Goal: Task Accomplishment & Management: Complete application form

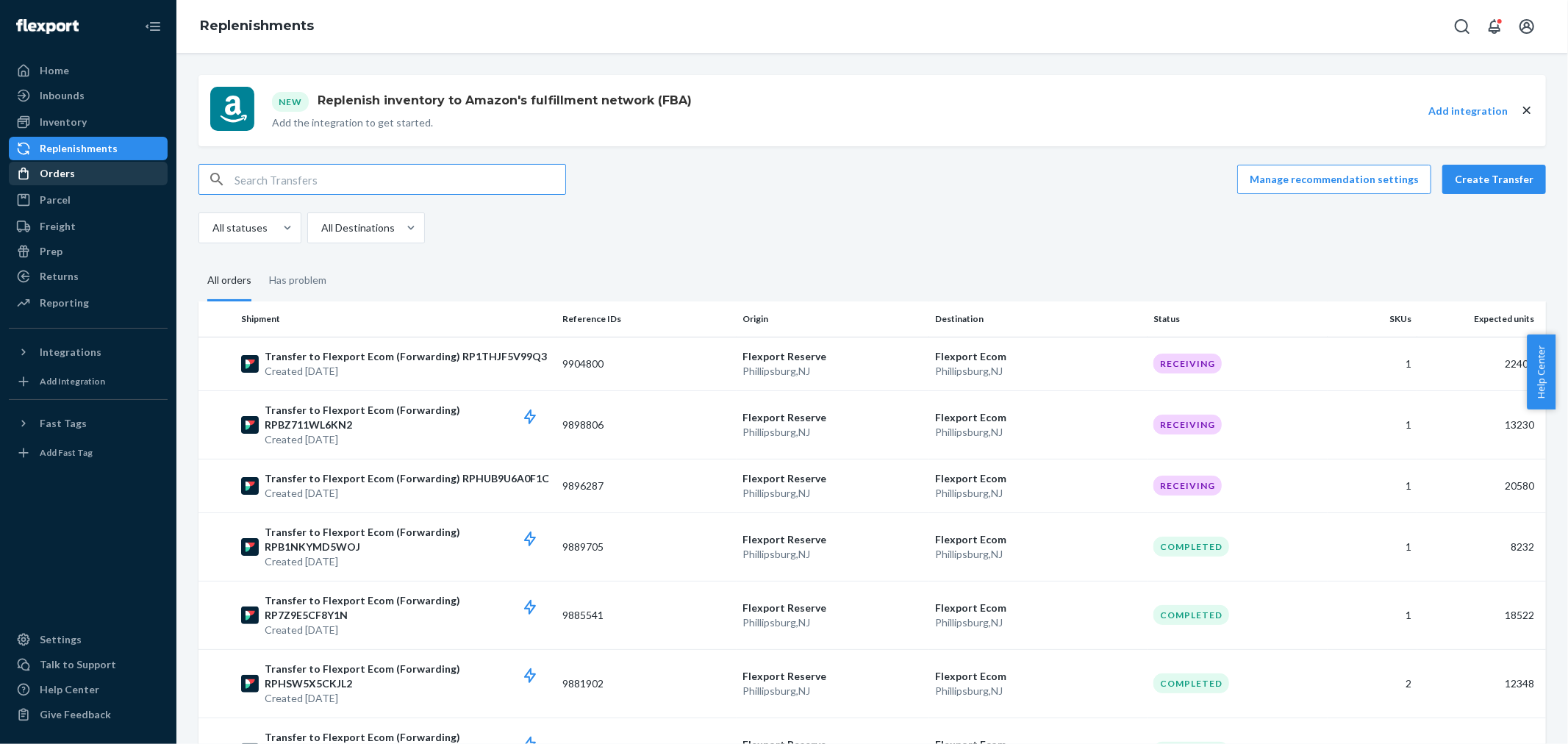
click at [111, 172] on div "Orders" at bounding box center [88, 173] width 156 height 20
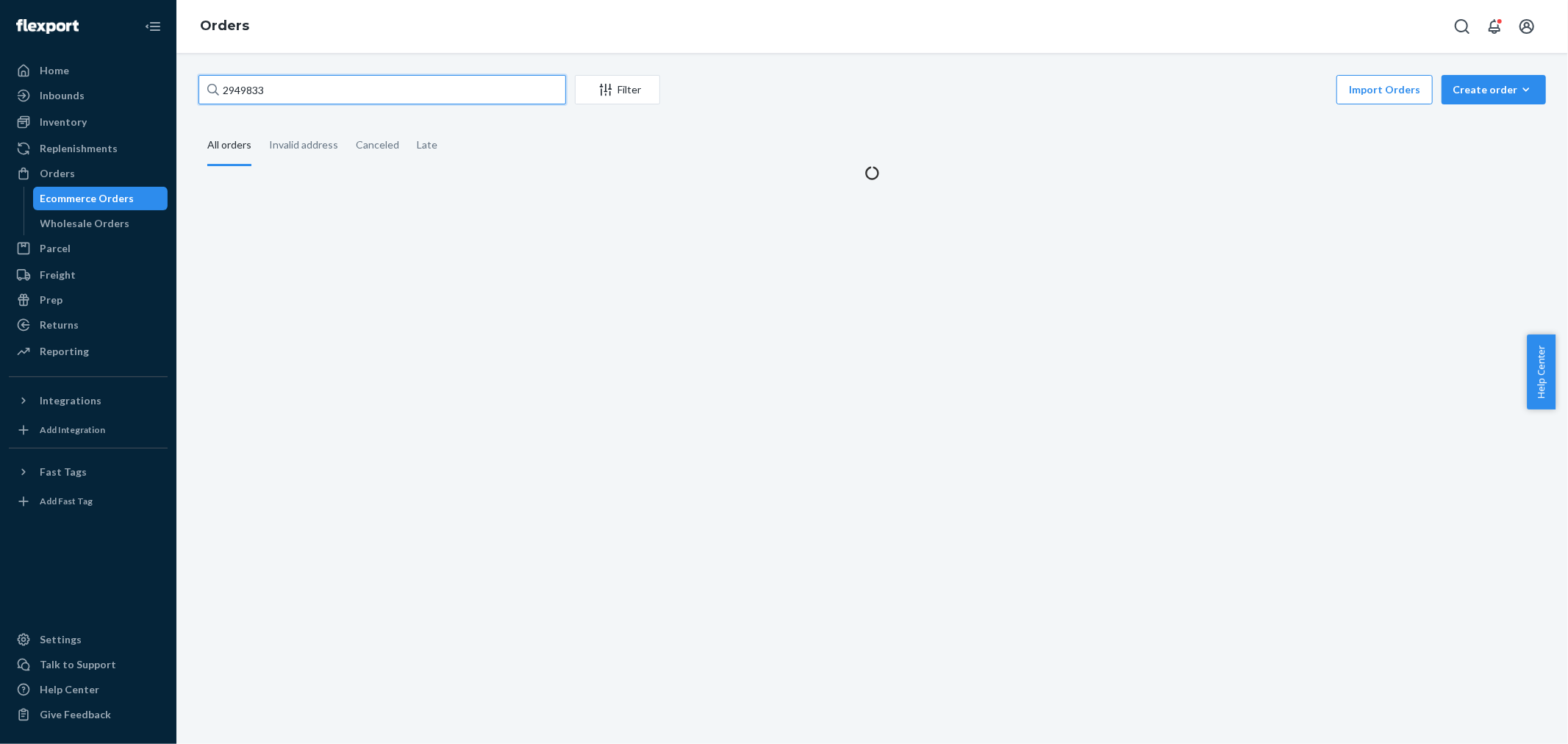
click at [305, 87] on input "2949833" at bounding box center [382, 89] width 367 height 30
paste input "2956788"
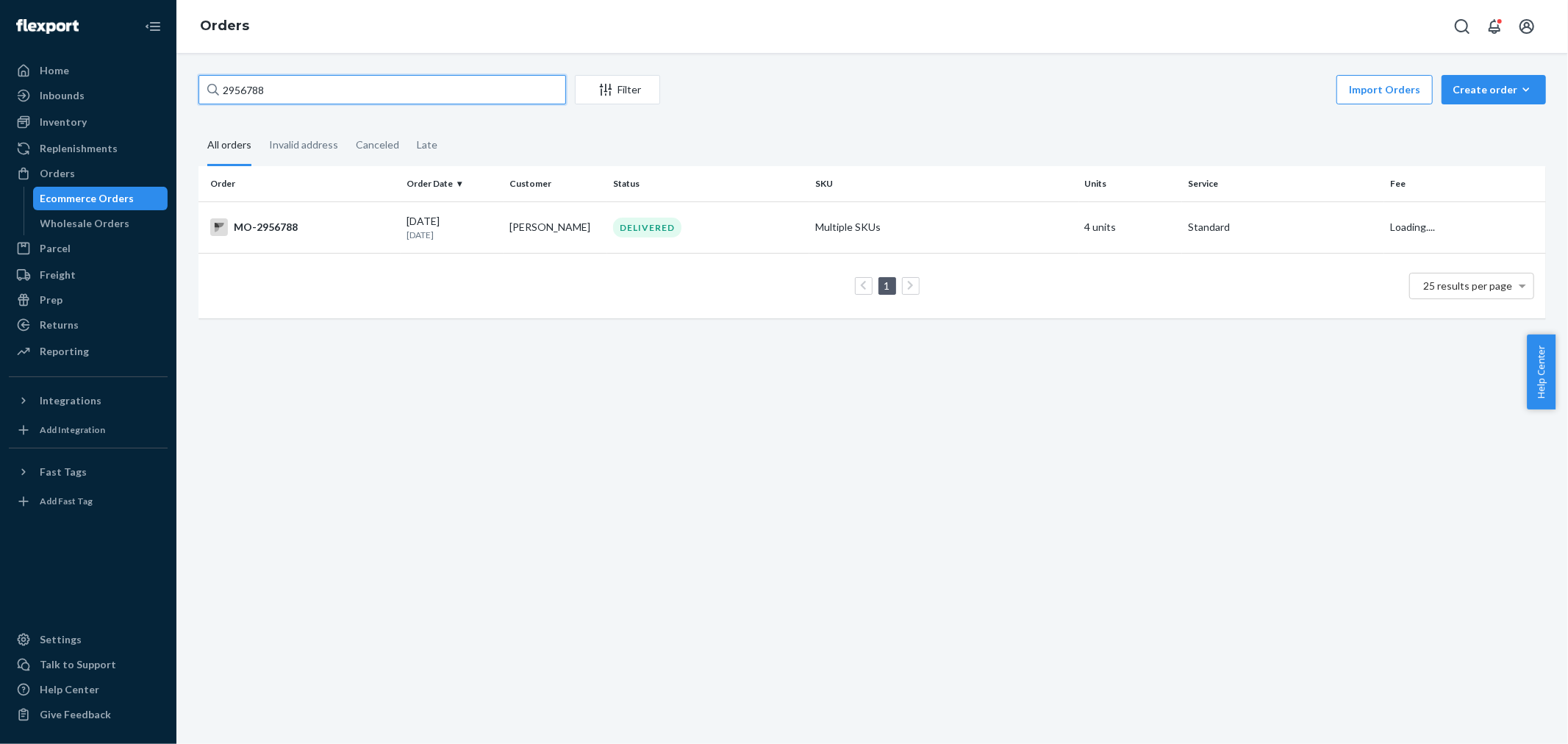
type input "2956788"
drag, startPoint x: 773, startPoint y: 75, endPoint x: 662, endPoint y: 125, distance: 121.7
click at [773, 75] on div "Import Orders Create order Ecommerce order Removal order" at bounding box center [1107, 91] width 877 height 33
click at [582, 214] on td "[PERSON_NAME]" at bounding box center [555, 227] width 104 height 52
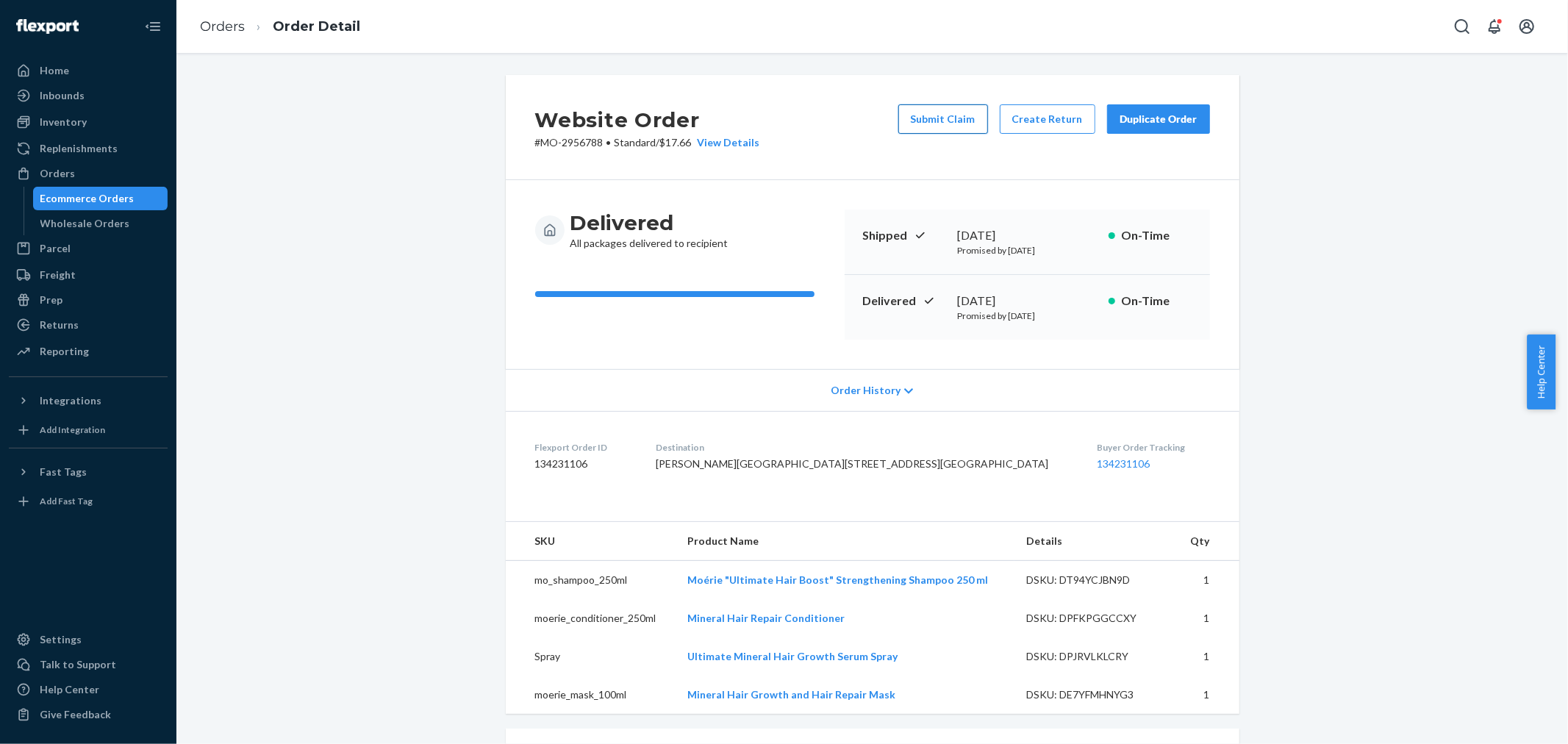
click at [957, 106] on button "Submit Claim" at bounding box center [943, 119] width 90 height 30
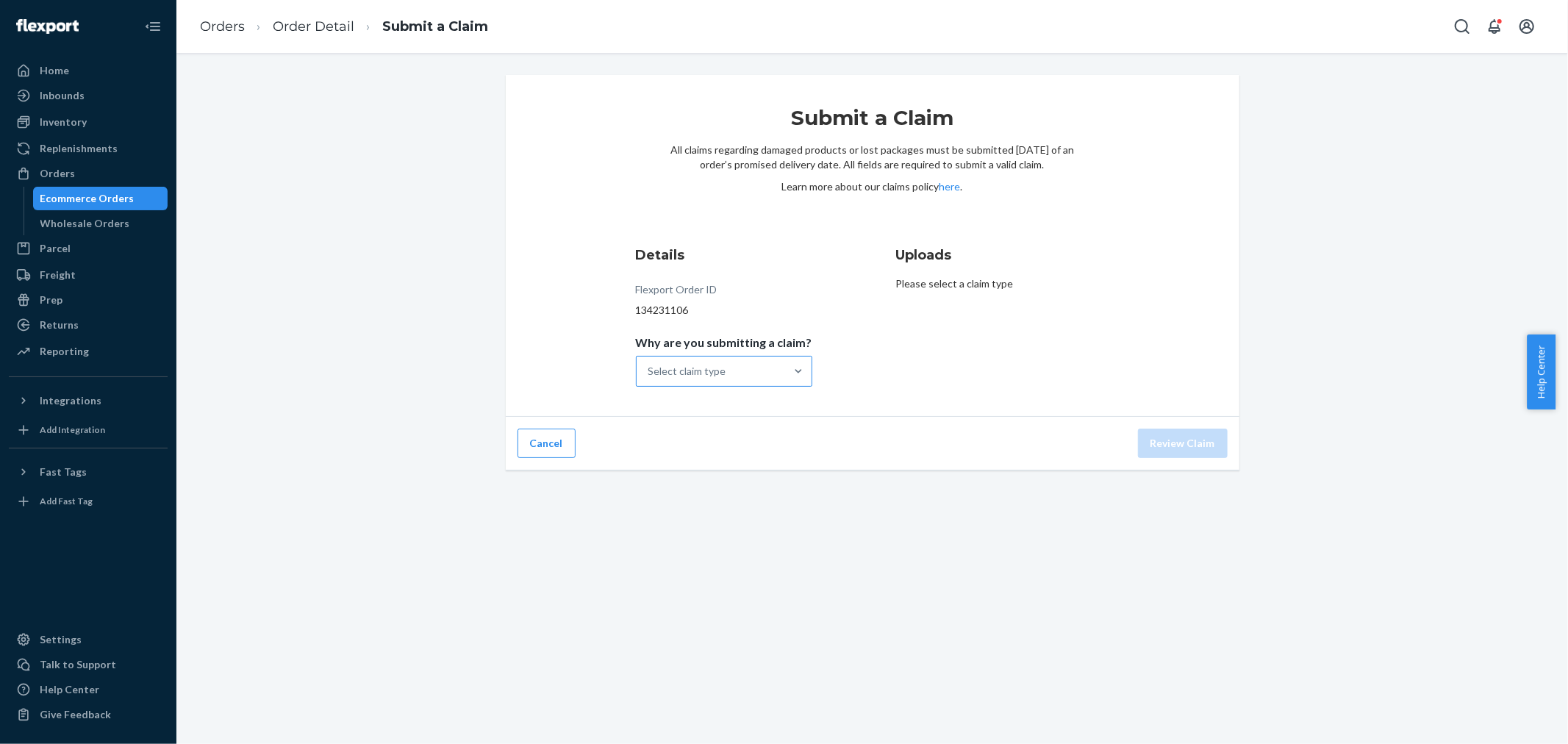
click at [765, 373] on div "Select claim type" at bounding box center [710, 371] width 149 height 30
click at [650, 373] on input "Why are you submitting a claim? Select claim type" at bounding box center [649, 371] width 2 height 14
click at [727, 446] on div "Order delivered damaged" at bounding box center [724, 436] width 171 height 30
click at [650, 378] on input "Why are you submitting a claim? option Order delivered damaged focused, 2 of 4.…" at bounding box center [649, 371] width 2 height 14
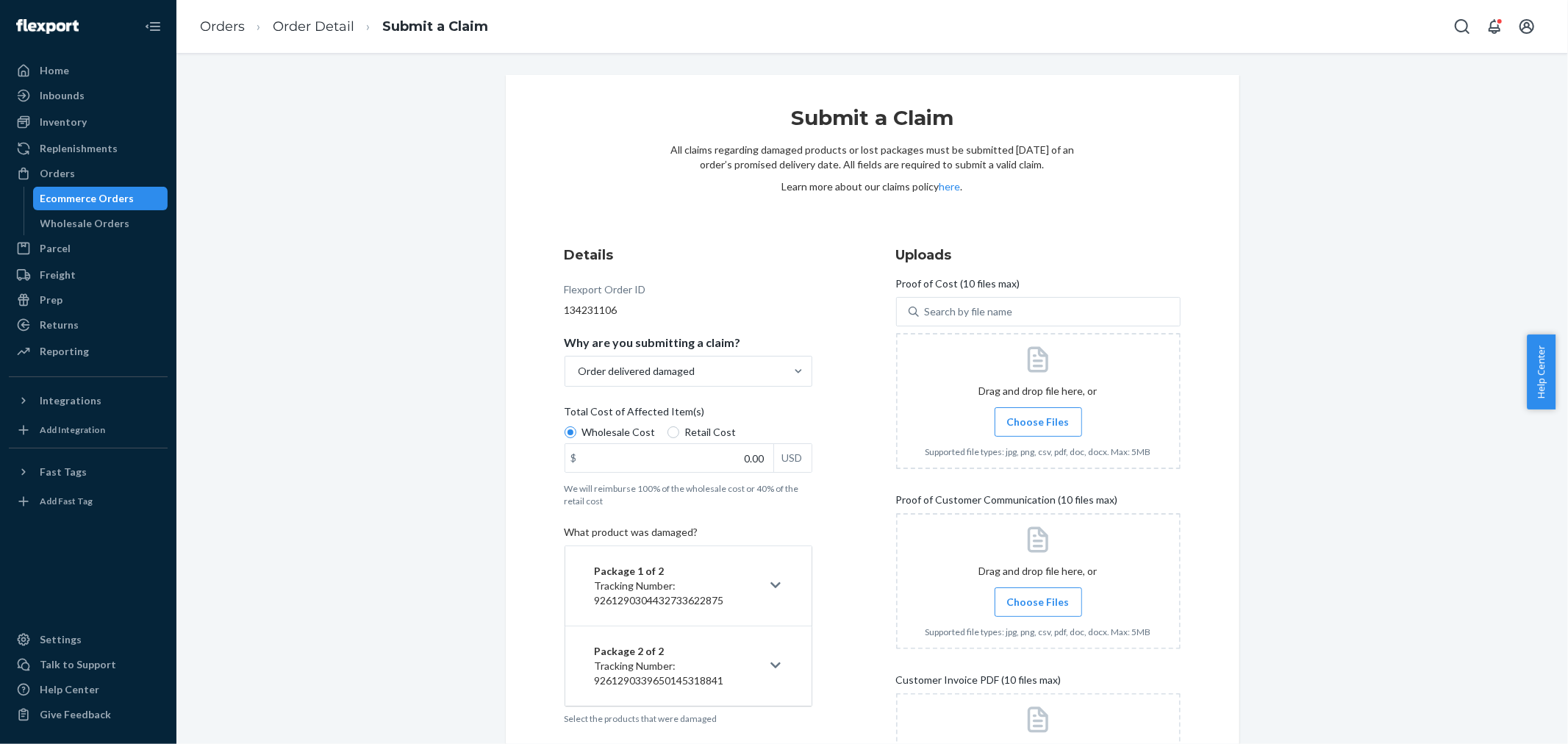
click at [702, 422] on div "Total Cost of Affected Item(s)" at bounding box center [688, 415] width 247 height 20
click at [576, 427] on input "Wholesale Cost" at bounding box center [570, 433] width 12 height 12
click at [693, 429] on span "Retail Cost" at bounding box center [710, 432] width 52 height 14
click at [679, 429] on input "Retail Cost" at bounding box center [673, 433] width 12 height 12
radio input "true"
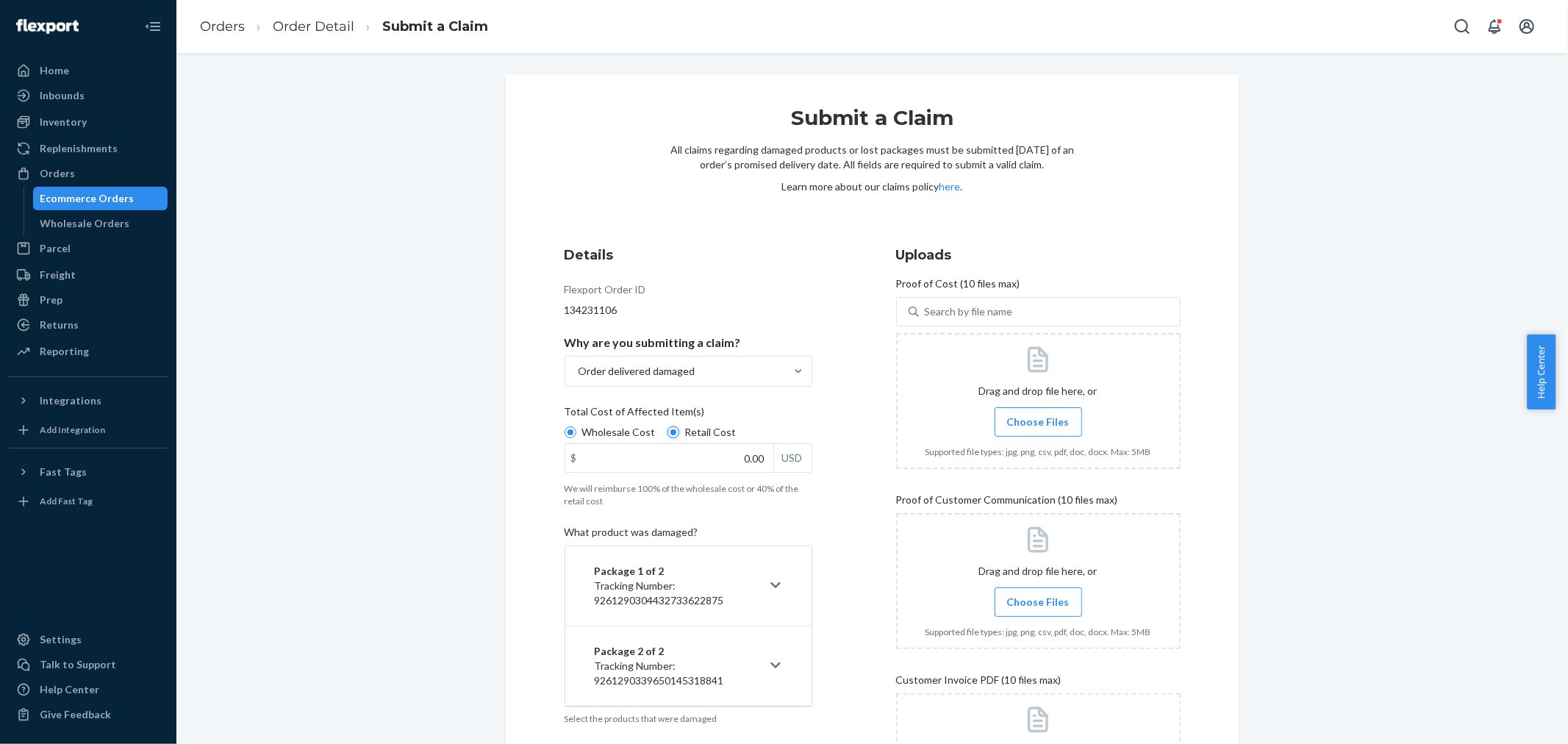
radio input "false"
click at [744, 453] on input "0.00" at bounding box center [669, 457] width 208 height 28
click at [745, 453] on input "0.00" at bounding box center [669, 457] width 208 height 28
type input "35.00"
drag, startPoint x: 818, startPoint y: 427, endPoint x: 811, endPoint y: 434, distance: 9.9
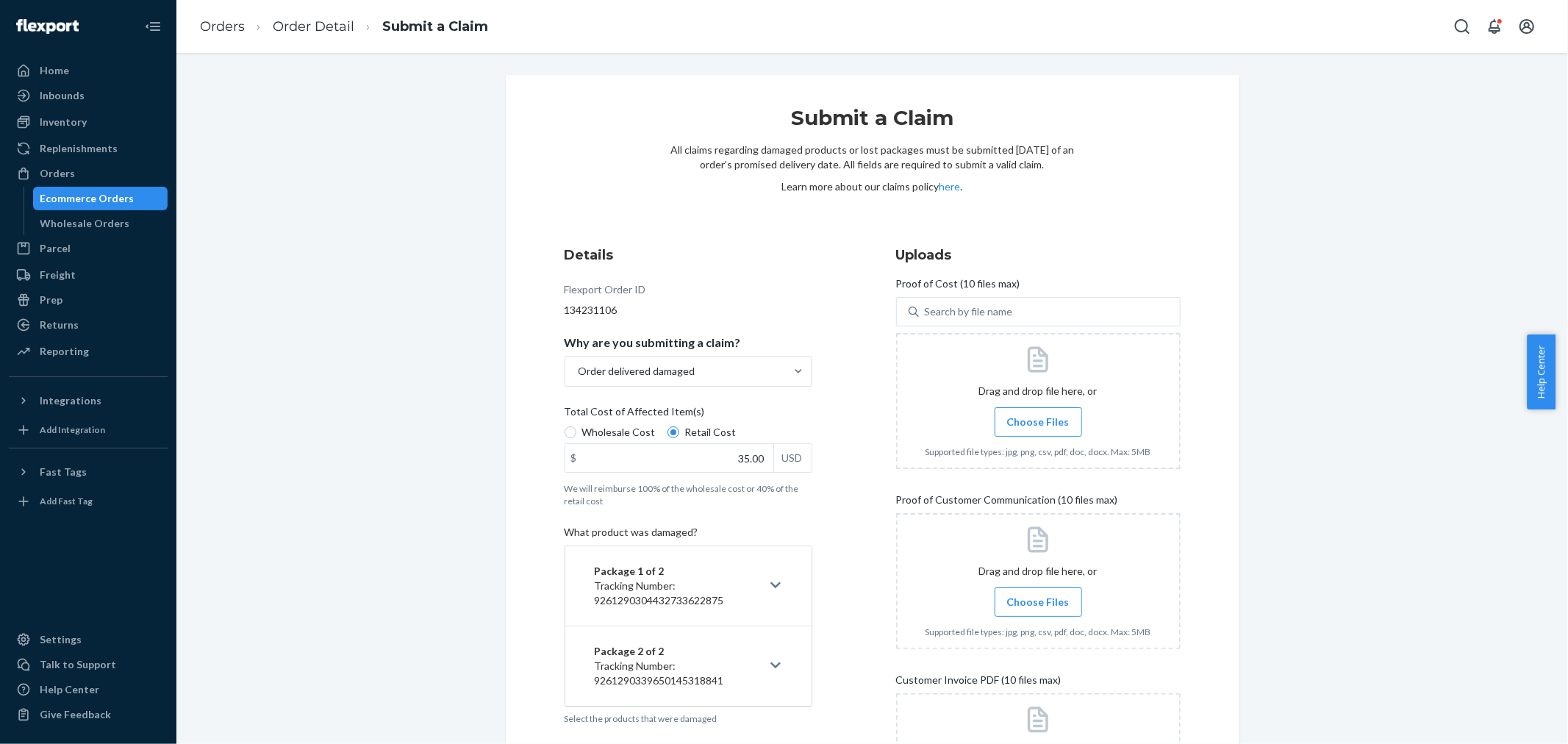
click at [818, 428] on div "Details Flexport Order ID 134231106 Why are you submitting a claim? Order deliv…" at bounding box center [706, 553] width 285 height 632
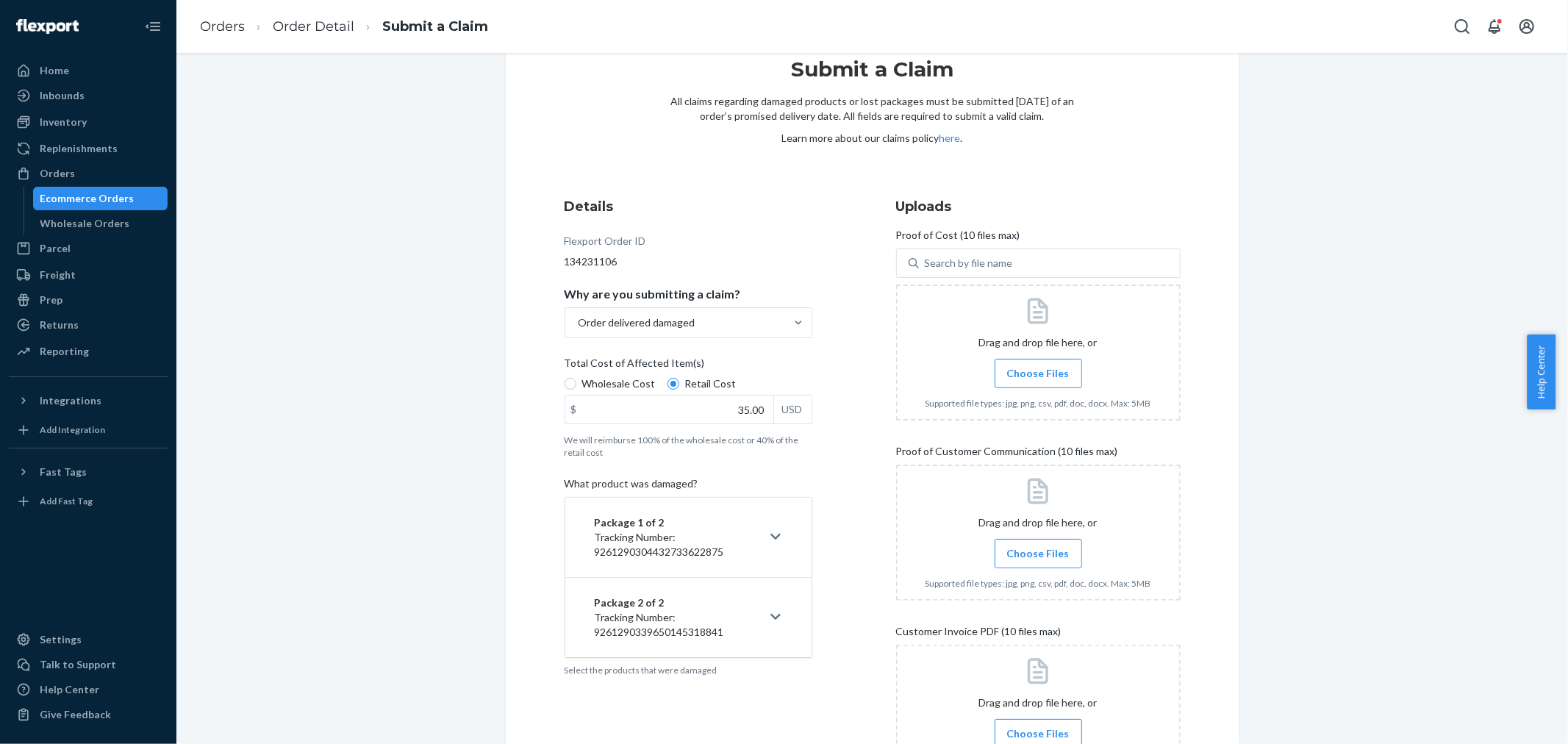
scroll to position [199, 0]
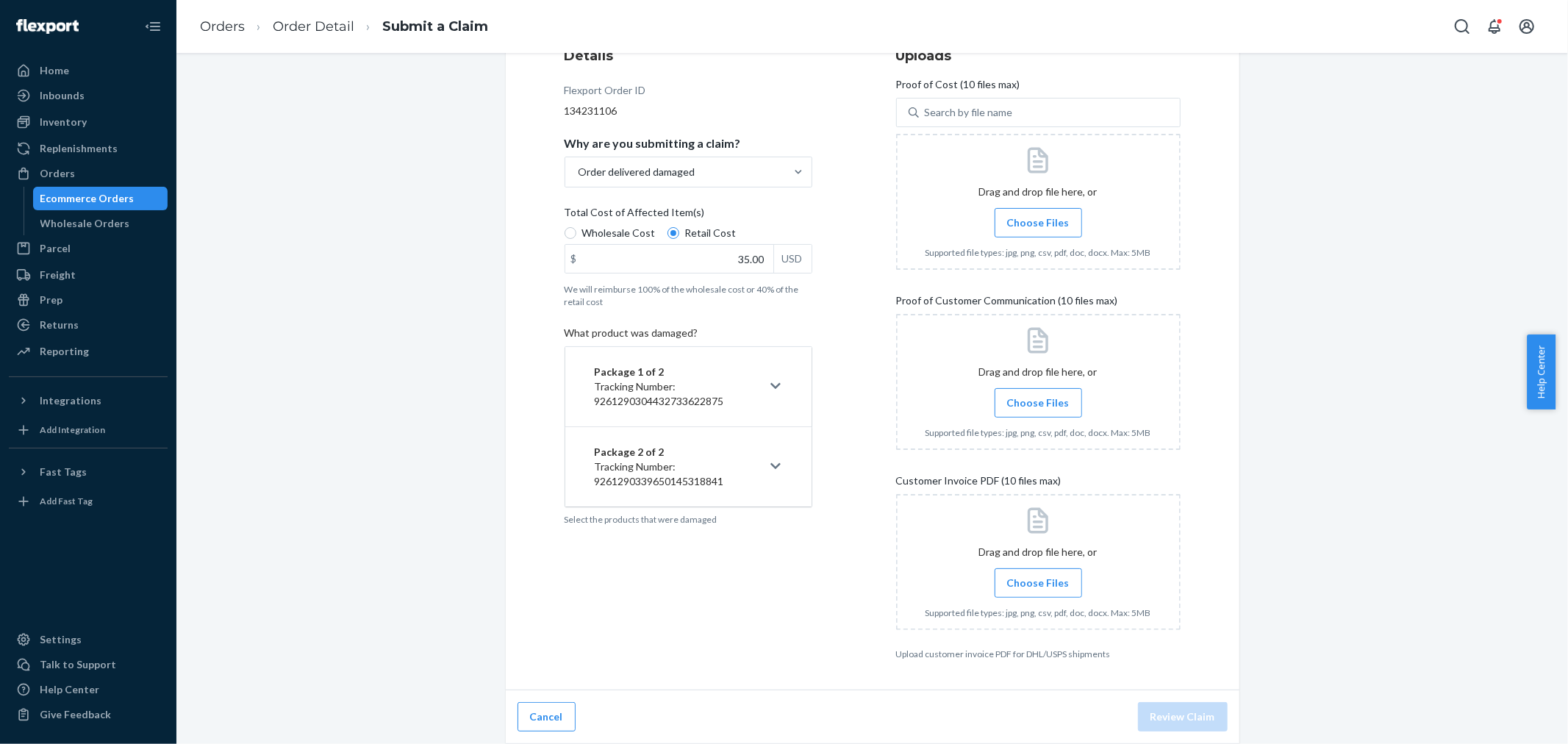
click at [760, 399] on button "Package 1 of 2 Tracking Number: 9261290304432733622875" at bounding box center [688, 386] width 246 height 79
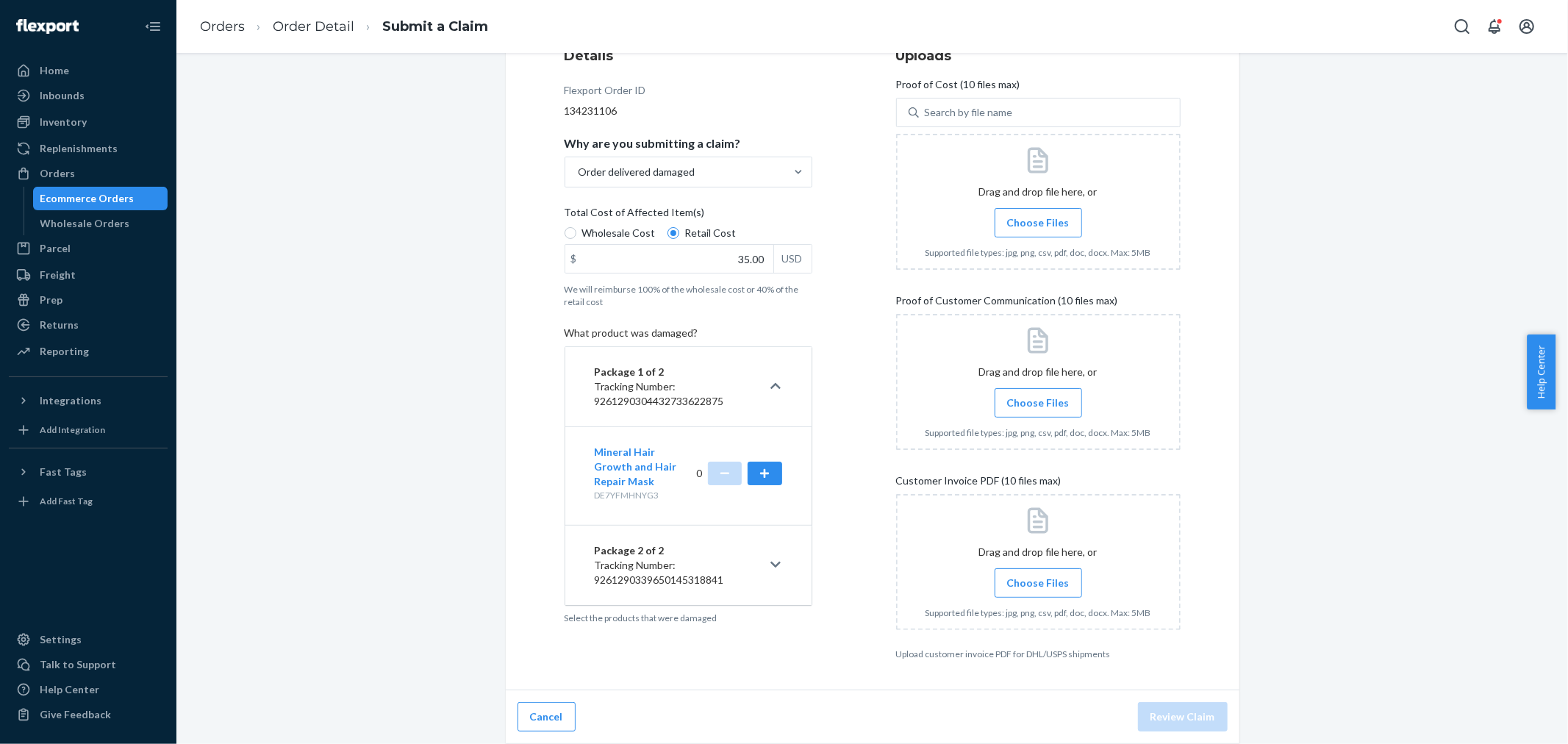
click at [765, 554] on button "Package 2 of 2 Tracking Number: 9261290339650145318841" at bounding box center [688, 565] width 246 height 79
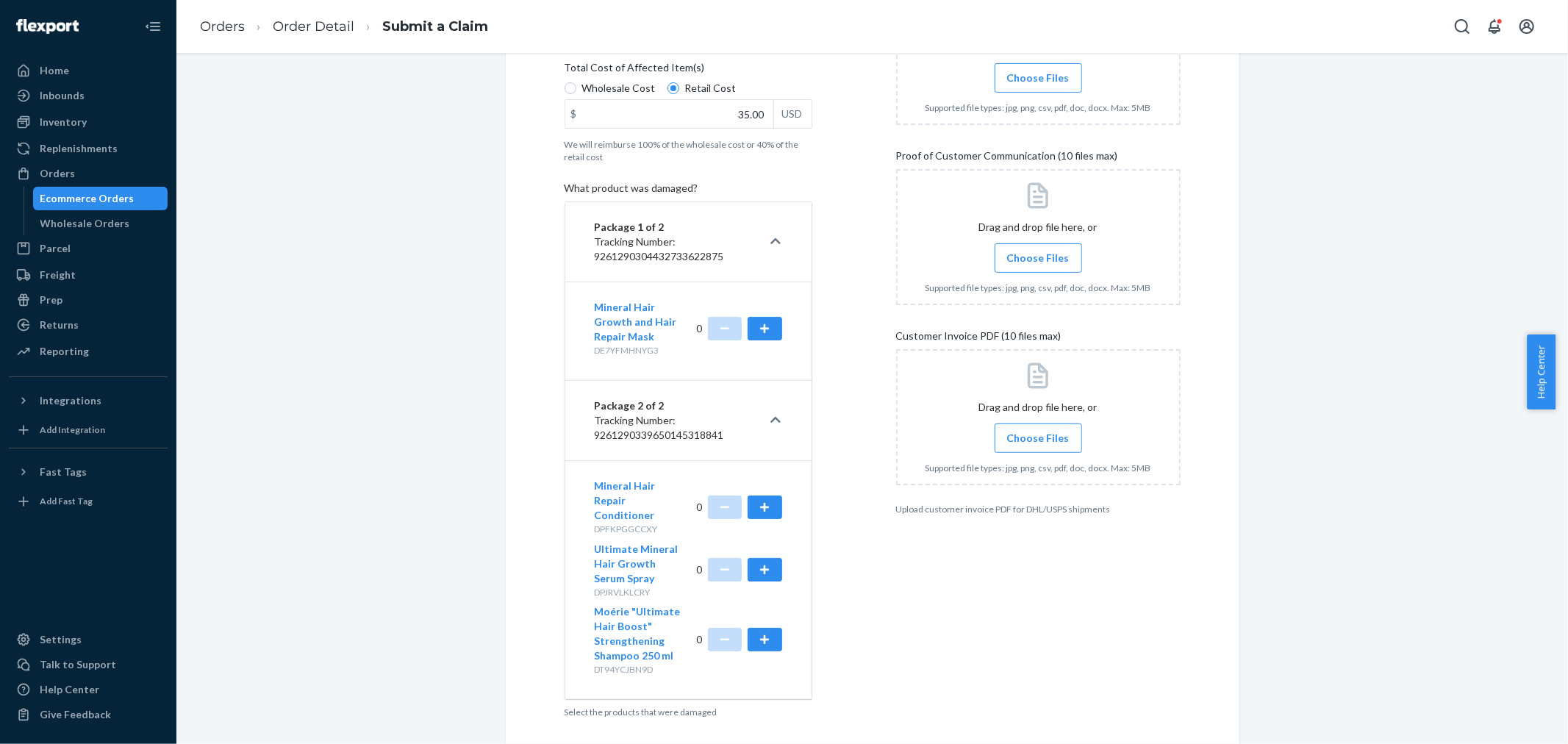
scroll to position [387, 0]
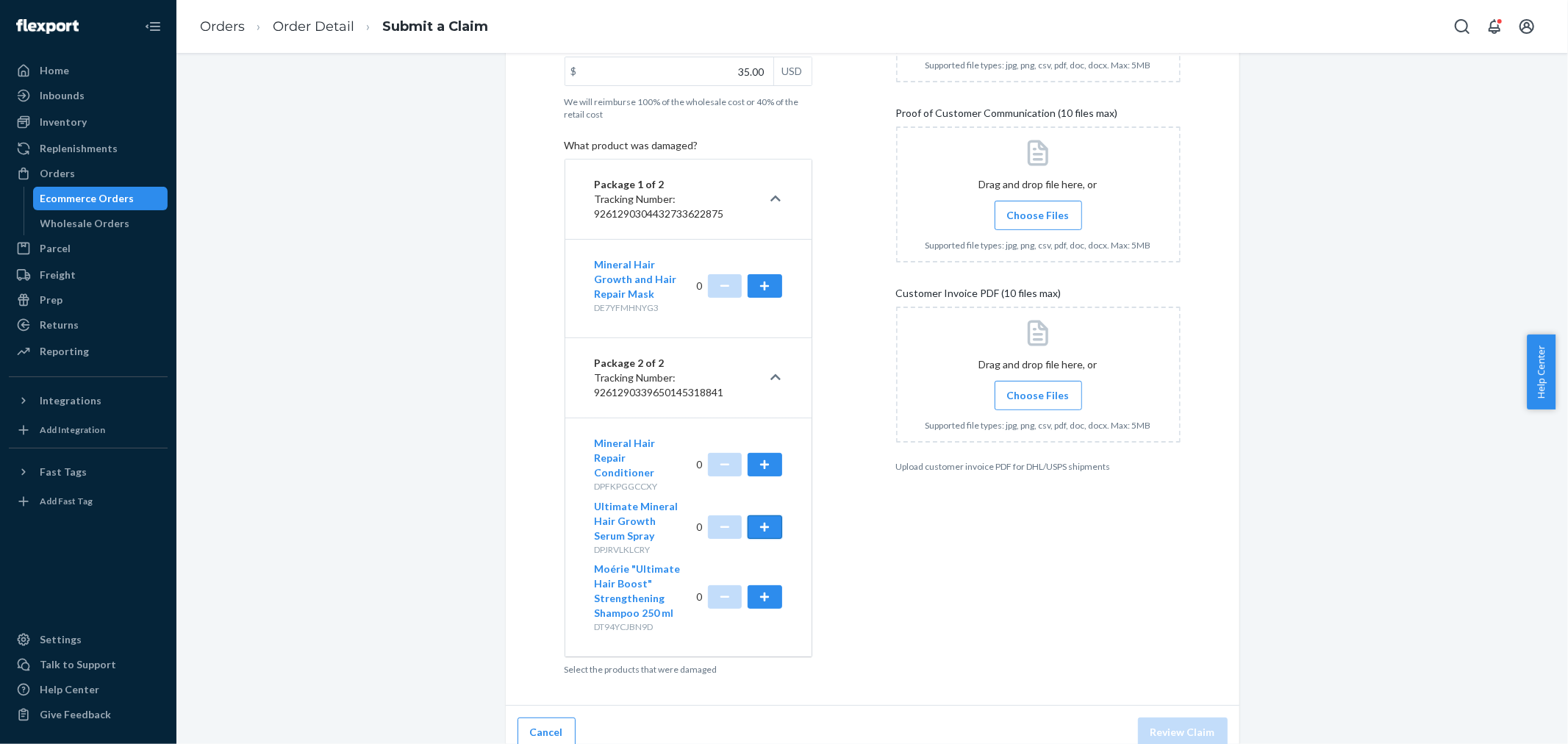
click at [770, 516] on button "button" at bounding box center [765, 527] width 34 height 24
click at [1033, 213] on span "Choose Files" at bounding box center [1039, 215] width 63 height 14
click at [1038, 213] on input "Choose Files" at bounding box center [1038, 215] width 1 height 16
click at [1057, 397] on span "Choose Files" at bounding box center [1039, 395] width 63 height 14
click at [1039, 397] on input "Choose Files" at bounding box center [1038, 395] width 1 height 16
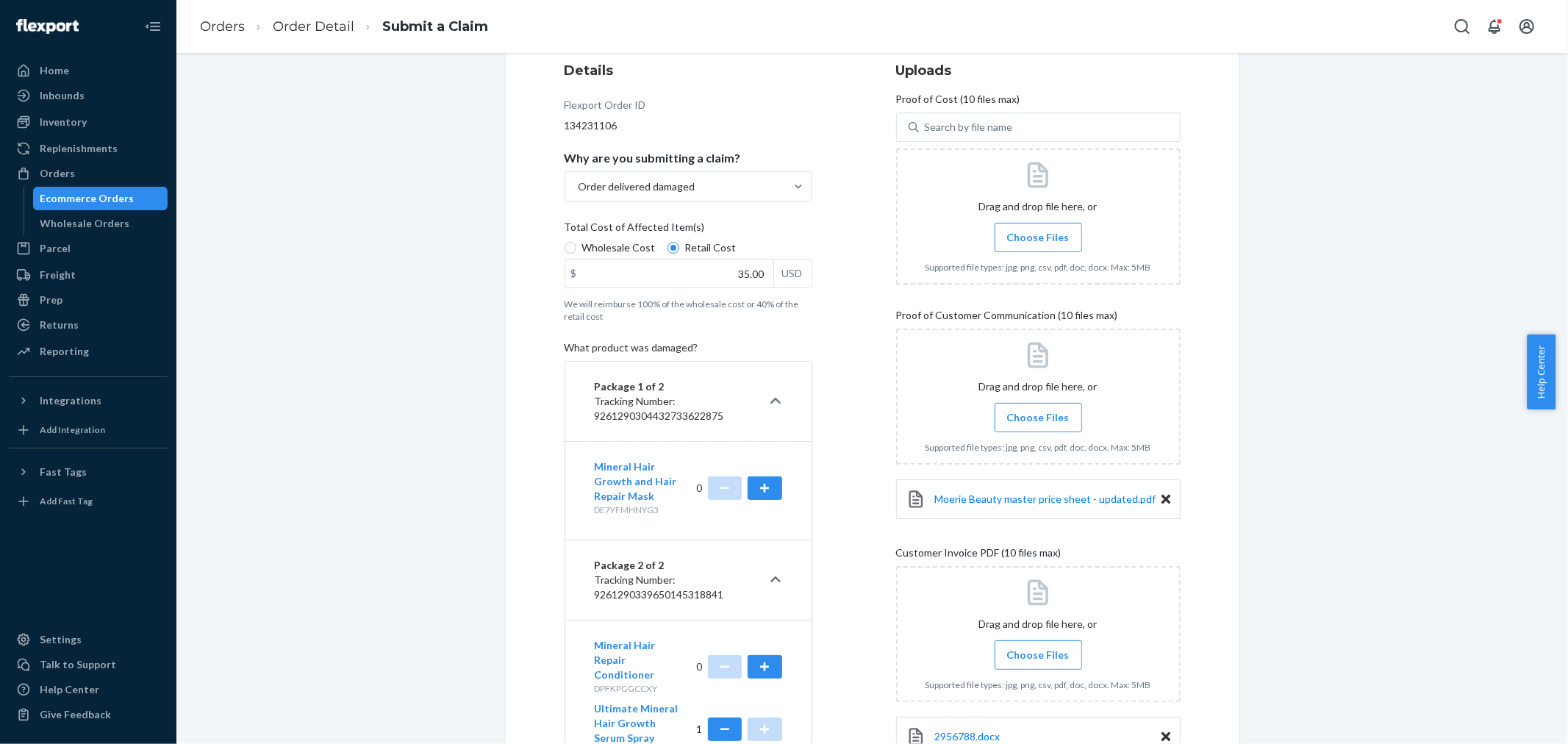
scroll to position [305, 0]
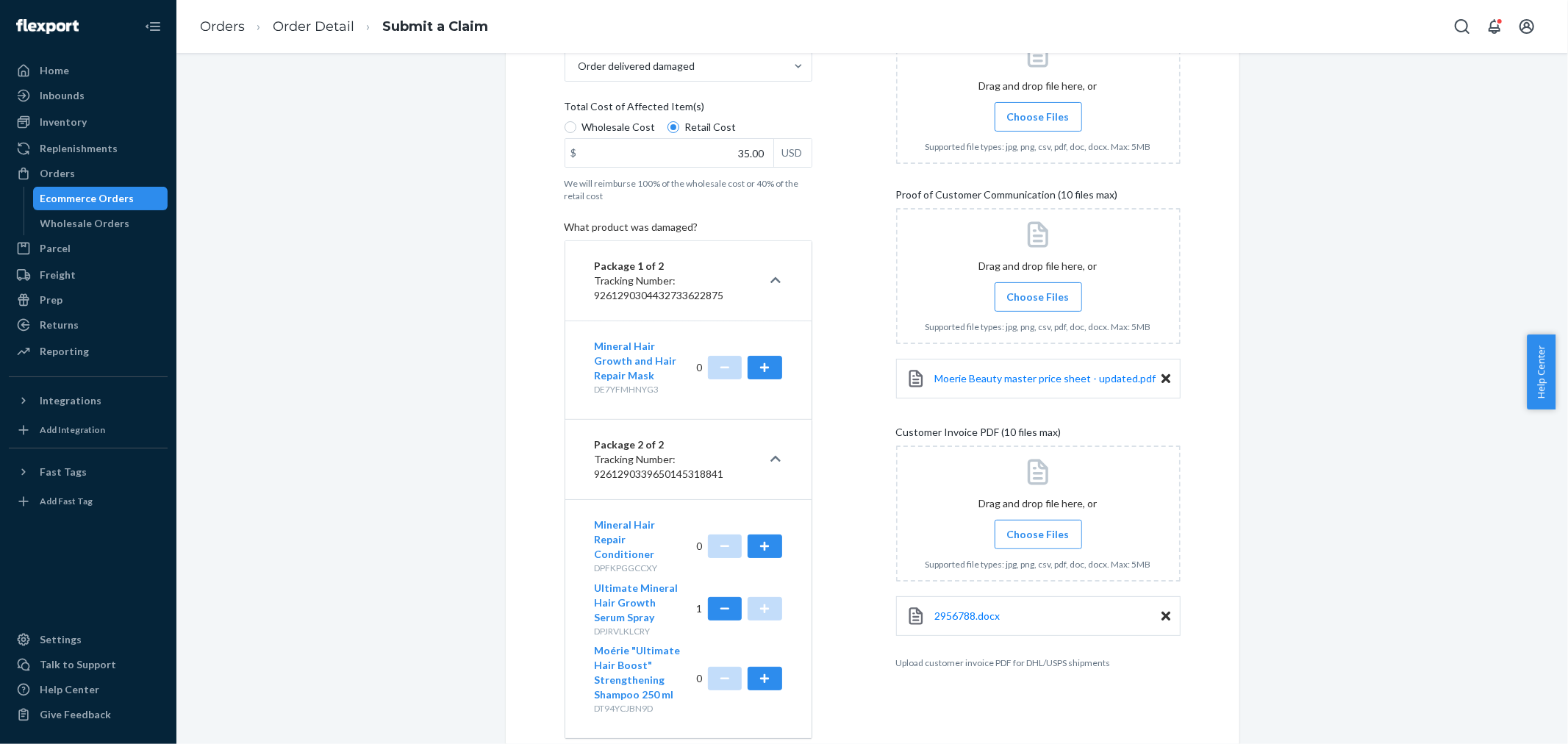
click at [1162, 374] on icon at bounding box center [1166, 378] width 8 height 9
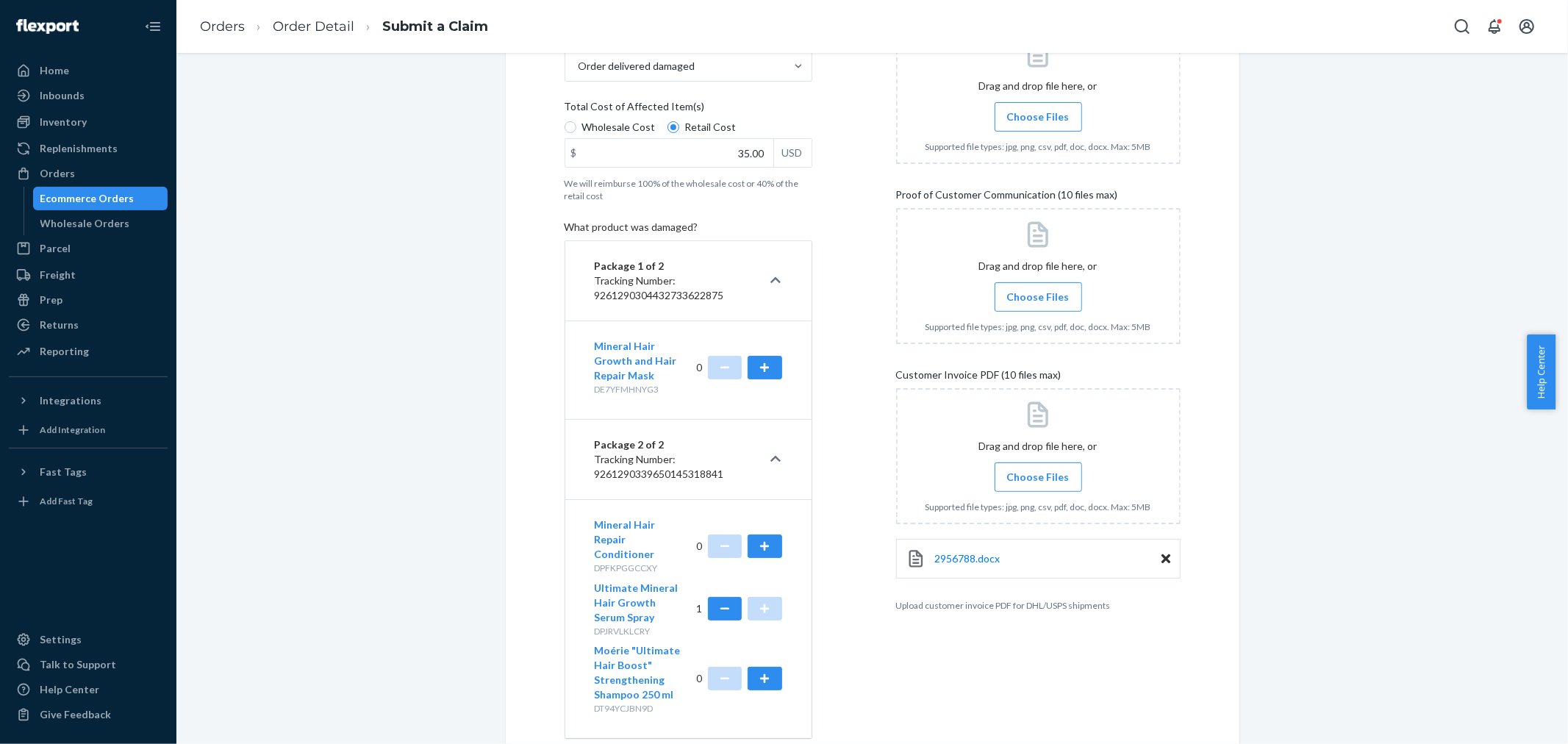
click at [1158, 546] on div "2956788.docx" at bounding box center [1038, 559] width 285 height 40
click at [1162, 560] on icon at bounding box center [1166, 559] width 8 height 14
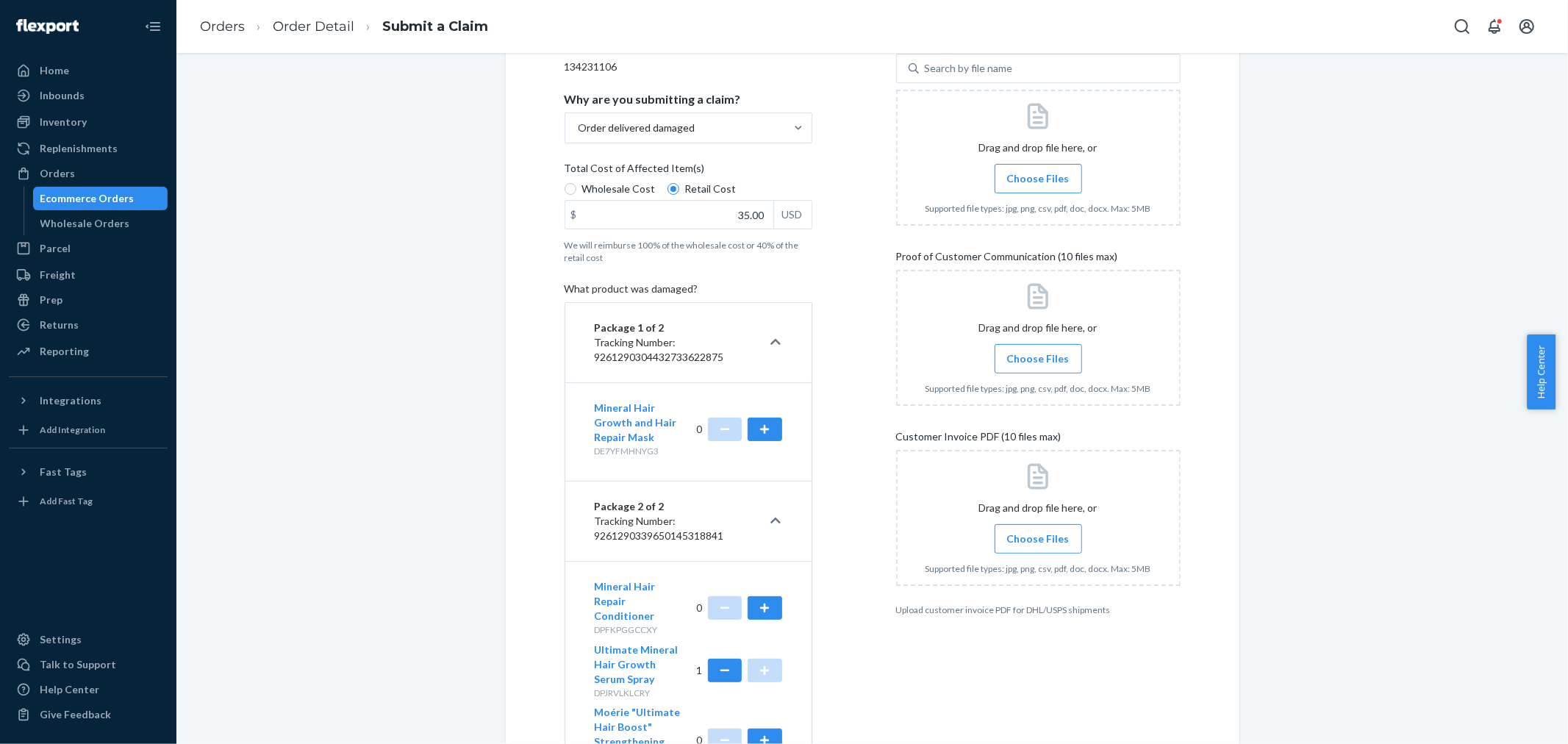
scroll to position [60, 0]
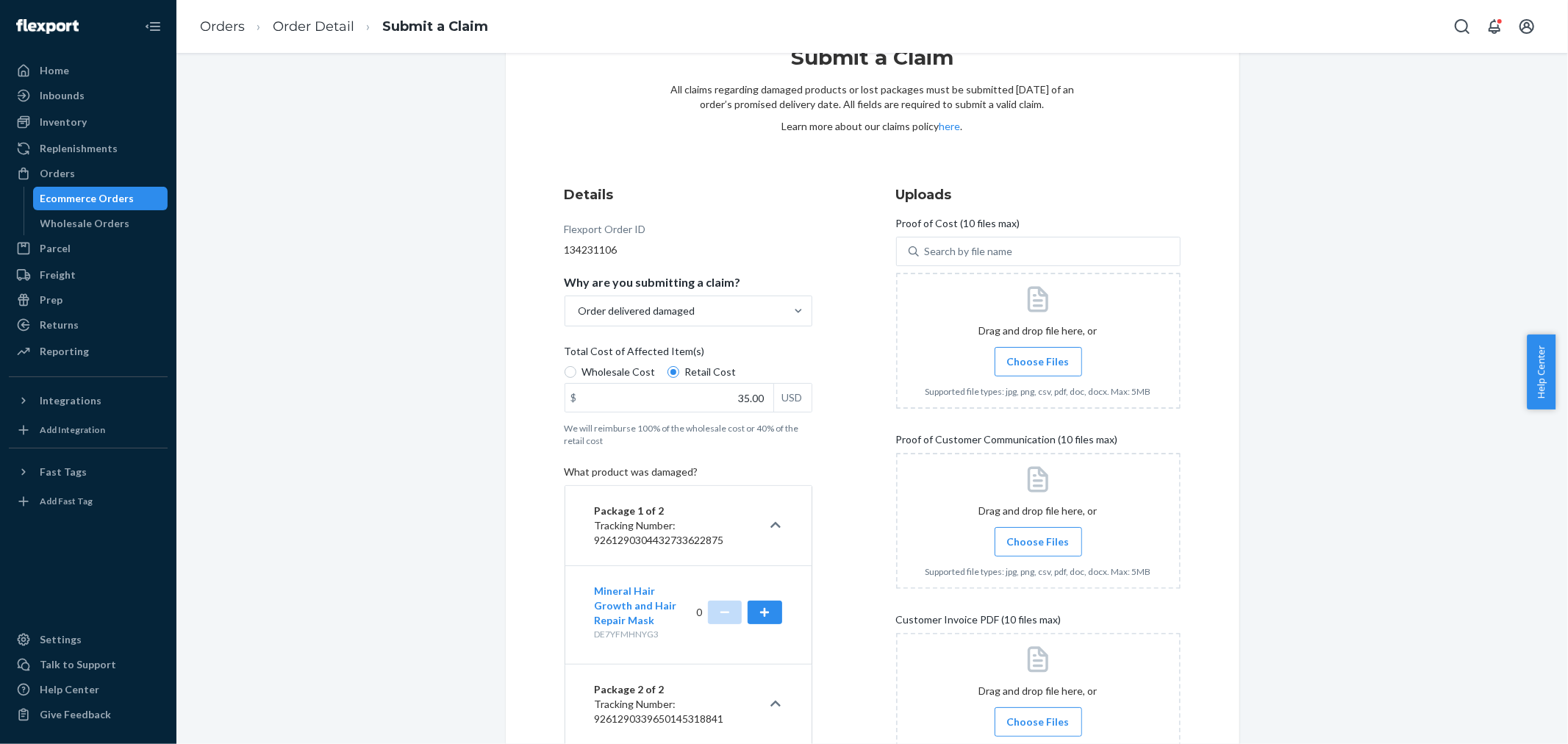
click at [1035, 347] on label "Choose Files" at bounding box center [1038, 361] width 88 height 30
click at [1038, 354] on input "Choose Files" at bounding box center [1038, 361] width 1 height 16
click at [1038, 542] on input "Choose Files" at bounding box center [1038, 542] width 1 height 16
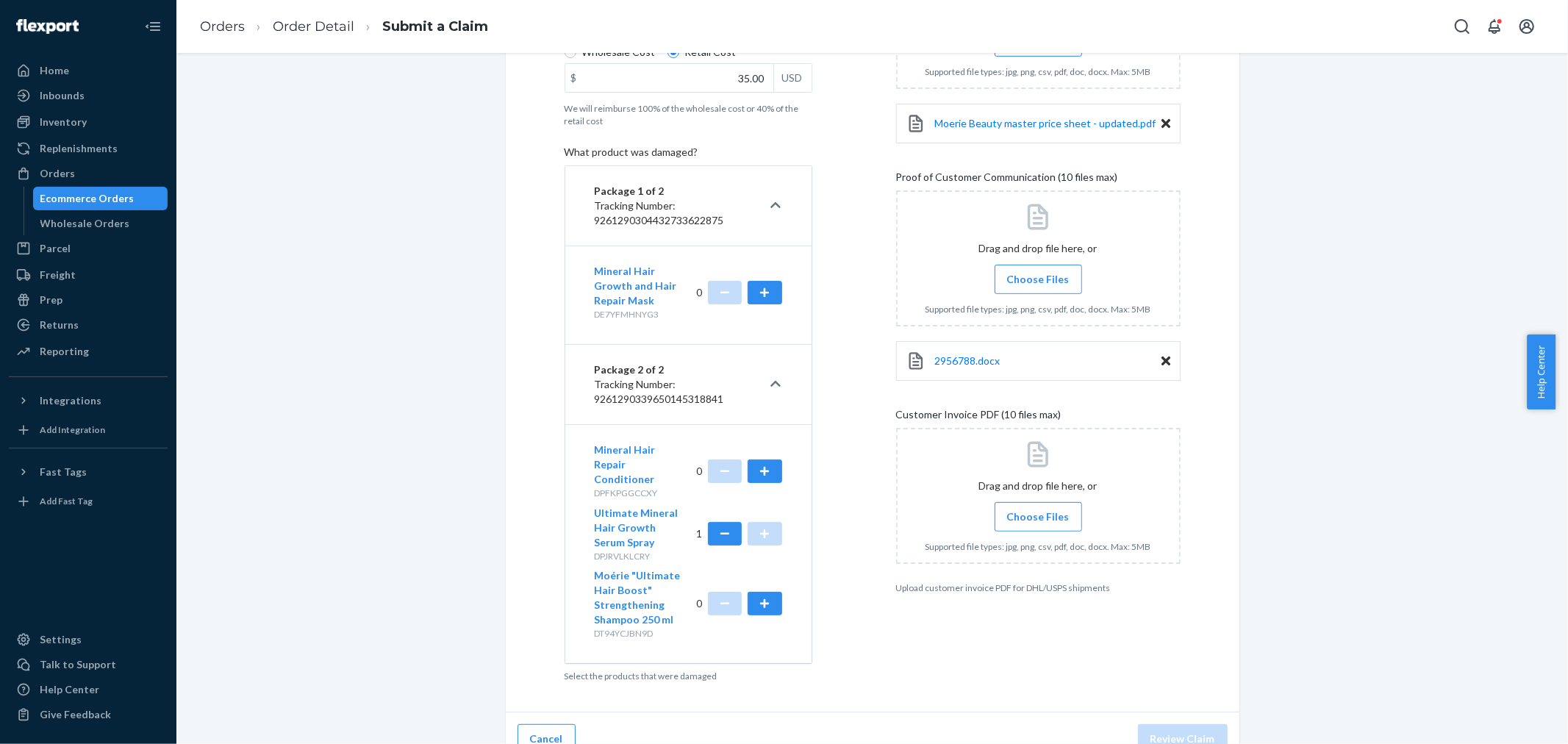
scroll to position [387, 0]
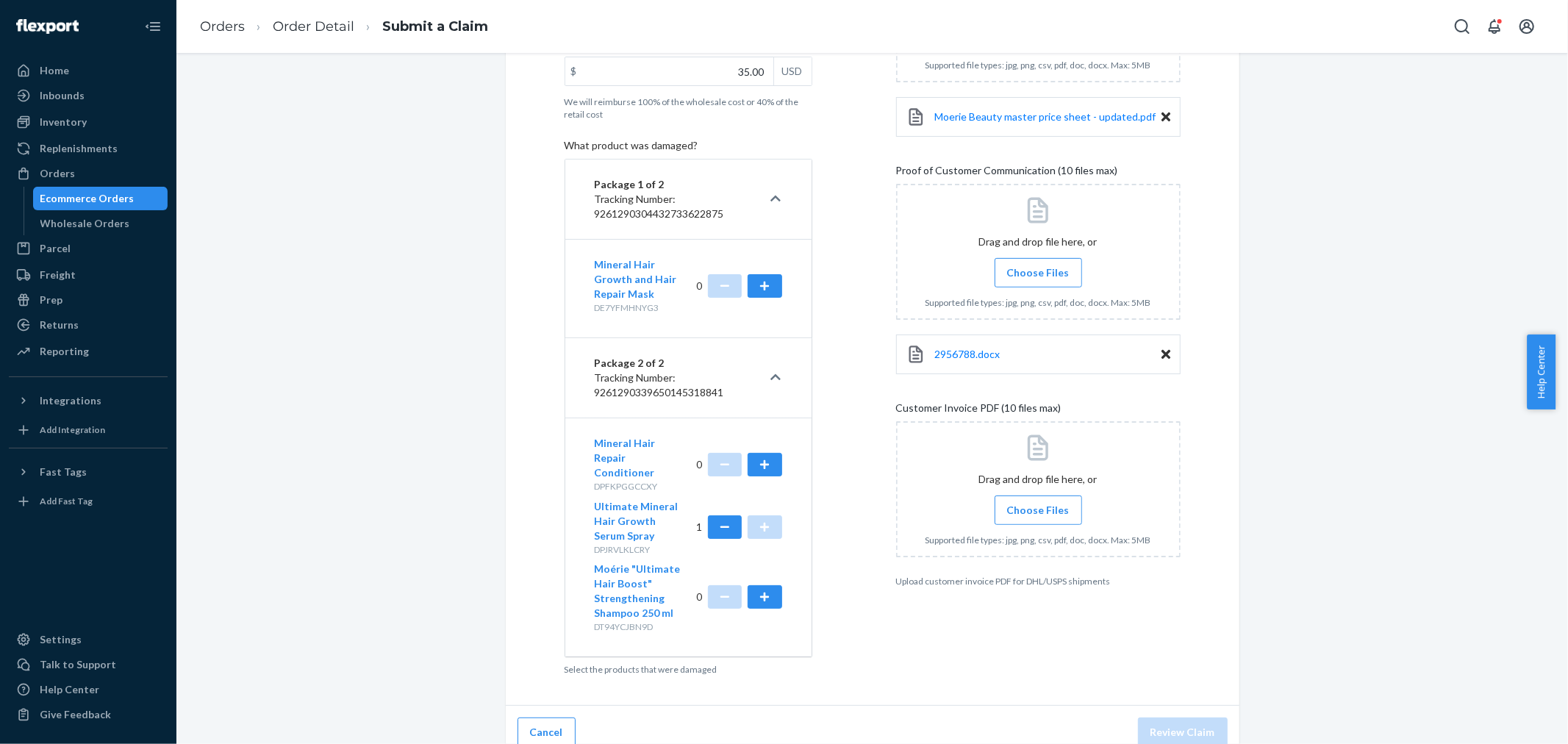
click at [1053, 510] on span "Choose Files" at bounding box center [1039, 510] width 63 height 14
click at [1039, 510] on input "Choose Files" at bounding box center [1038, 510] width 1 height 16
click at [1173, 718] on button "Review Claim" at bounding box center [1183, 732] width 90 height 30
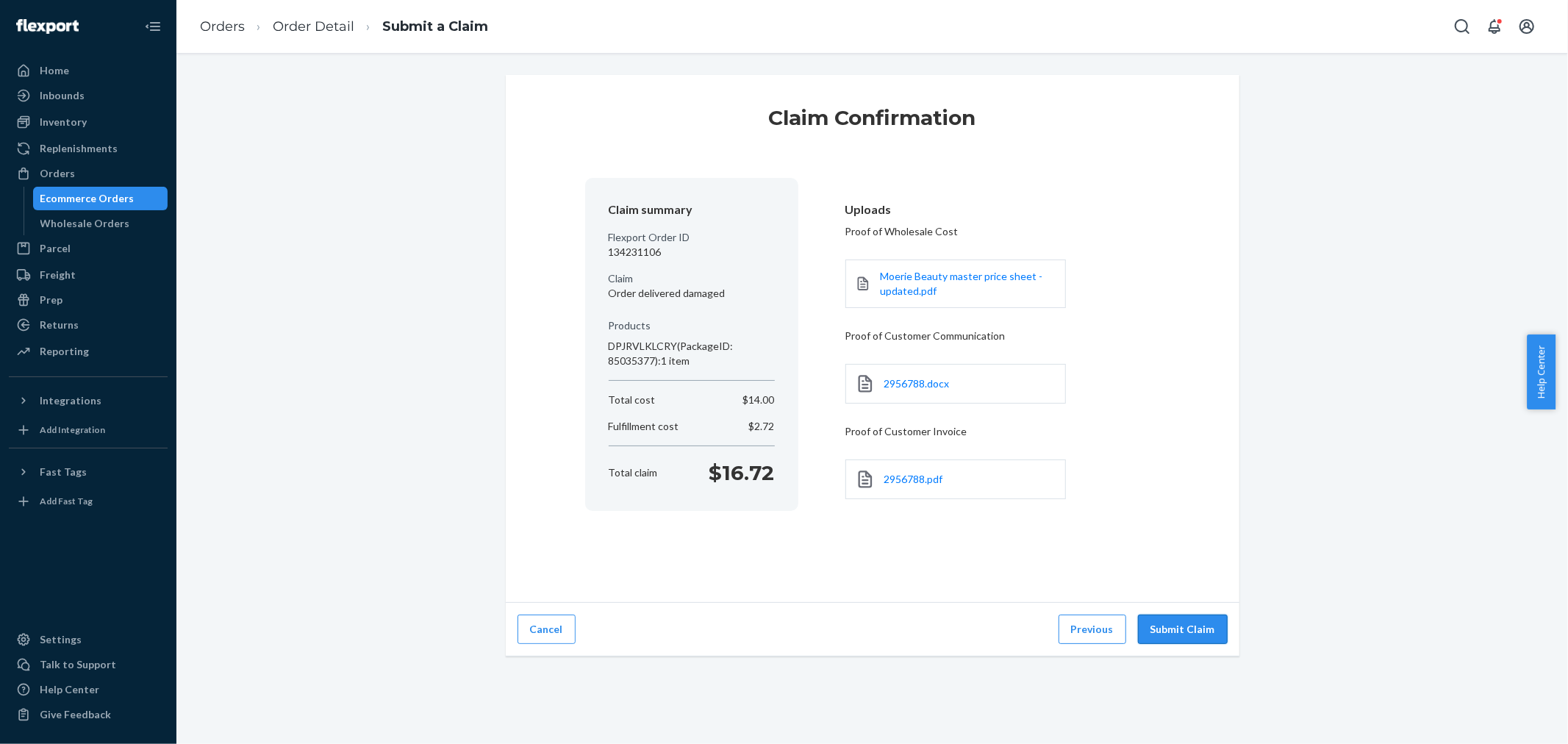
click at [1169, 627] on button "Submit Claim" at bounding box center [1183, 629] width 90 height 30
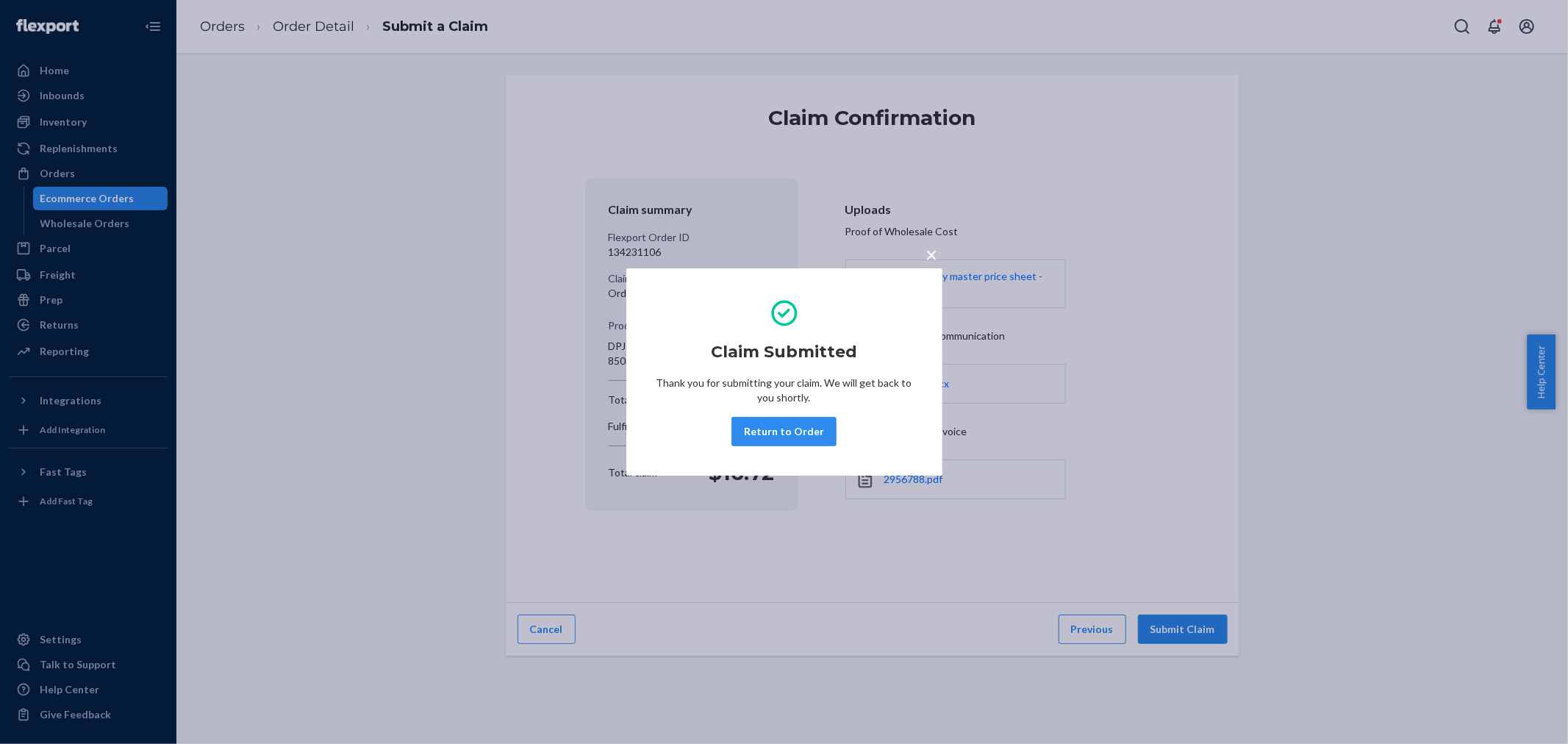
click at [921, 263] on div "× Claim Submitted Thank you for submitting your claim. We will get back to you …" at bounding box center [784, 372] width 1568 height 744
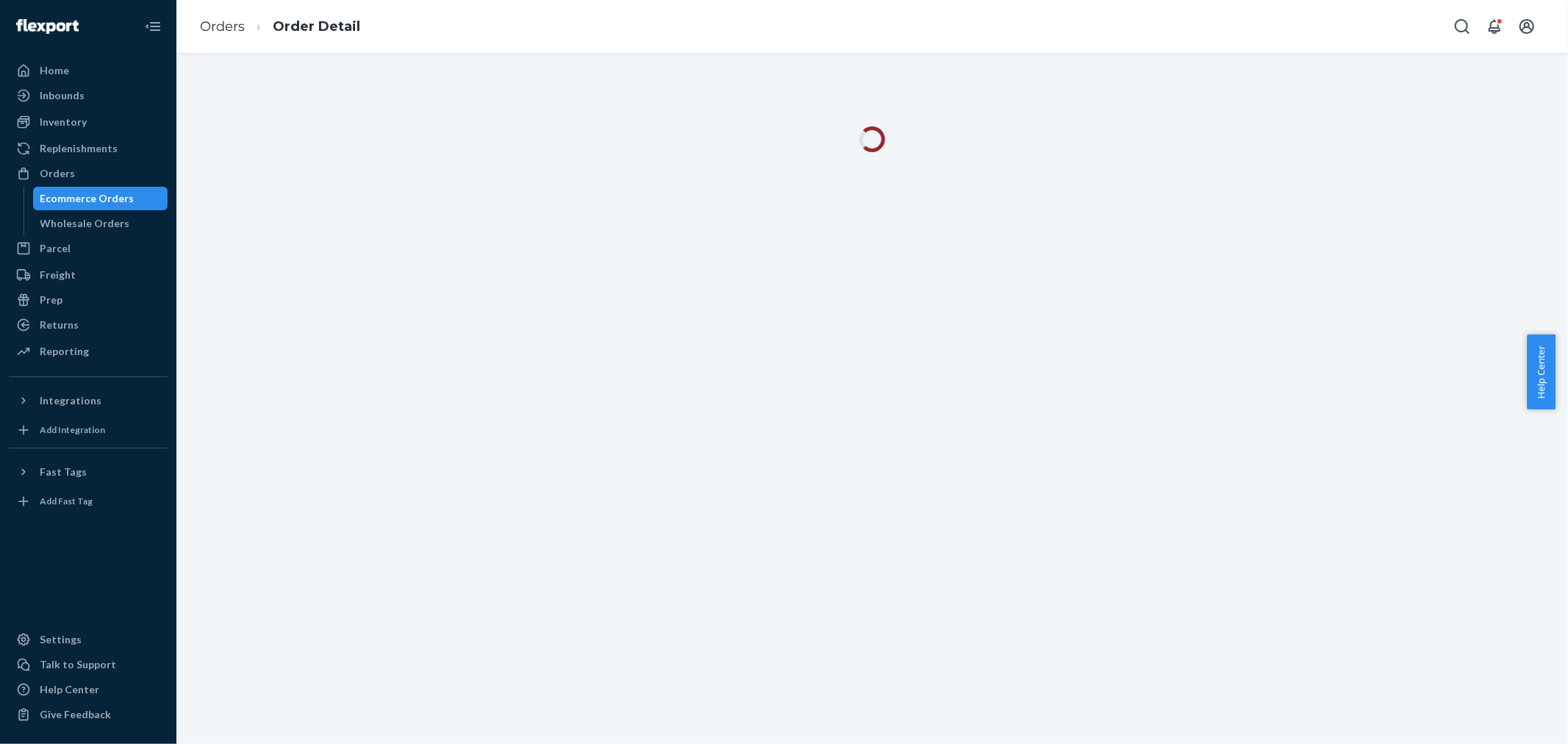
click at [926, 258] on div at bounding box center [872, 398] width 1391 height 691
click at [137, 177] on div "Orders" at bounding box center [88, 173] width 156 height 20
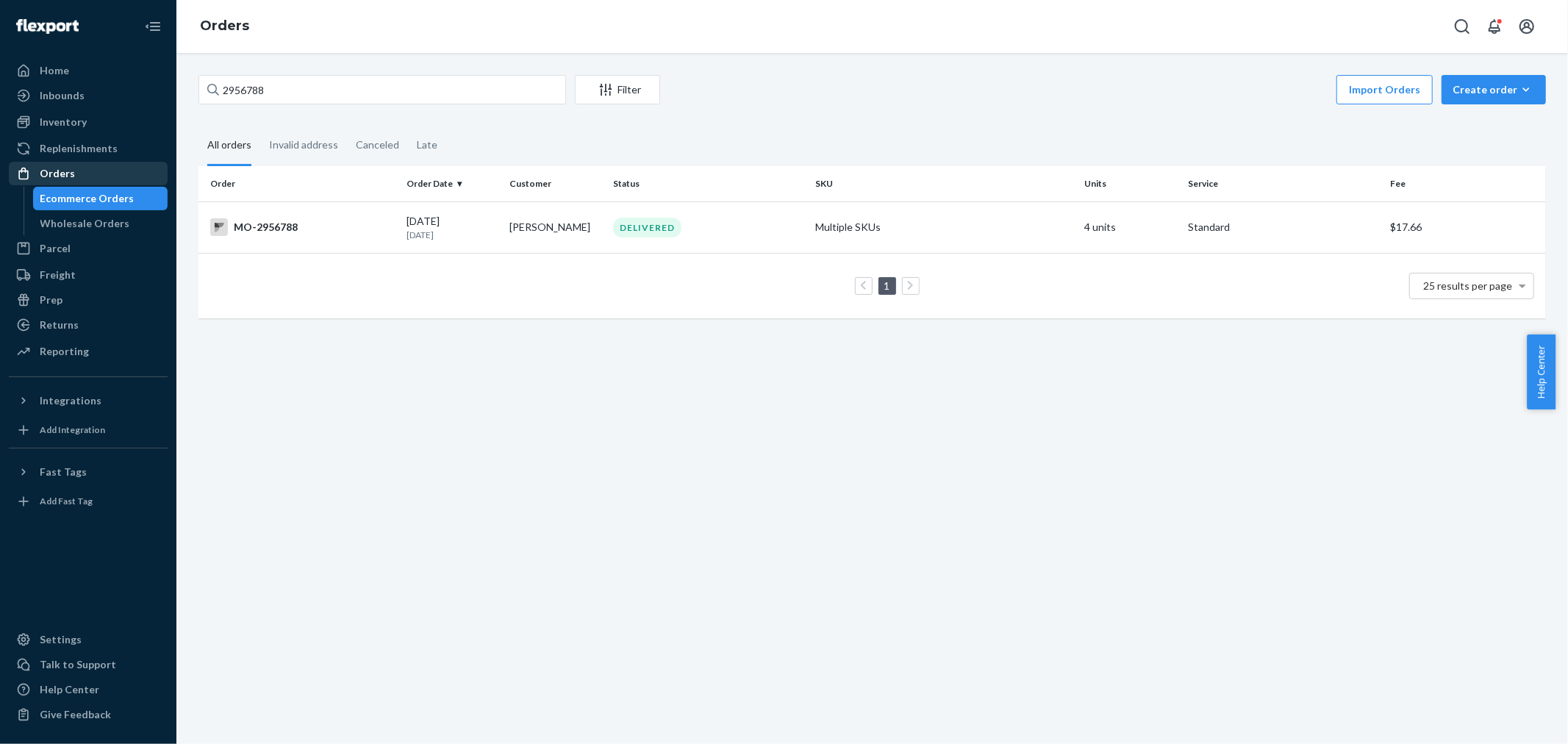
click at [161, 173] on div "Orders" at bounding box center [88, 173] width 156 height 20
click at [300, 75] on input "2956788" at bounding box center [382, 89] width 367 height 30
paste input "43141"
type input "2943141"
click at [552, 240] on td "[PERSON_NAME]" at bounding box center [555, 227] width 104 height 52
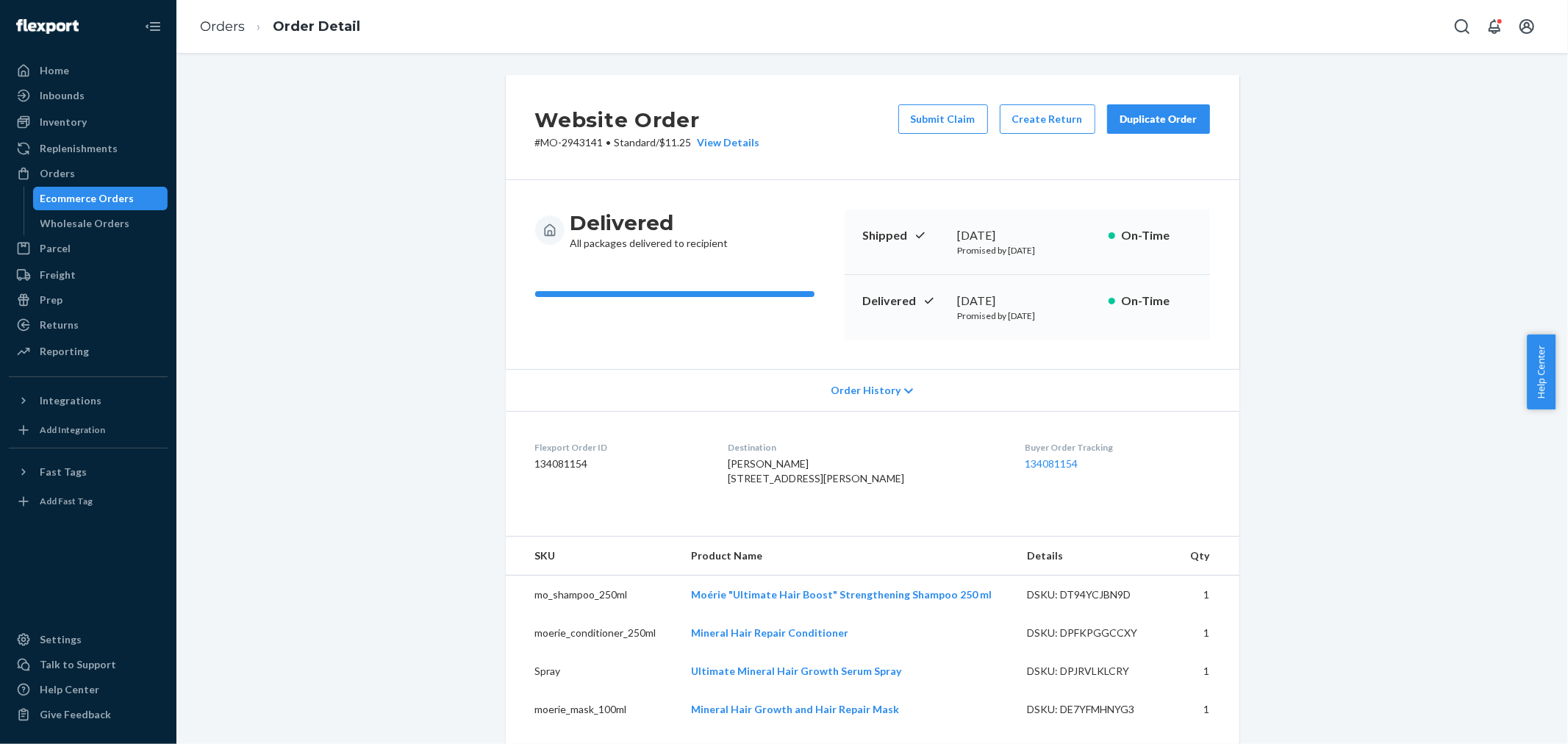
click at [580, 144] on p "# MO-2943141 • Standard / $11.25 View Details" at bounding box center [648, 142] width 225 height 14
copy p "2943141"
click at [921, 114] on button "Submit Claim" at bounding box center [943, 119] width 90 height 30
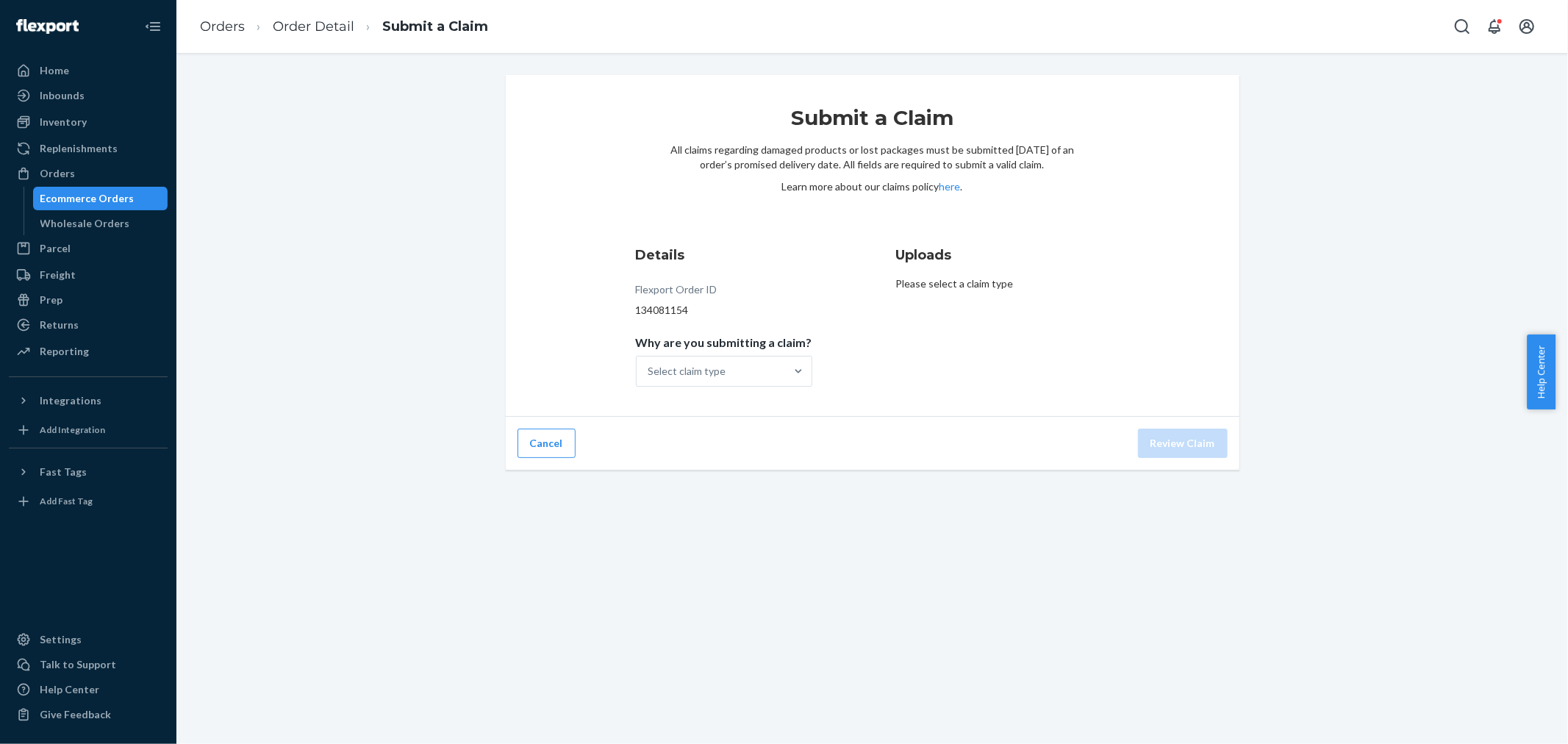
click at [1469, 181] on div "Submit a Claim All claims regarding damaged products or lost packages must be s…" at bounding box center [872, 272] width 1369 height 395
click at [765, 367] on div "Select claim type" at bounding box center [710, 371] width 149 height 30
click at [650, 367] on input "Why are you submitting a claim? Select claim type" at bounding box center [649, 371] width 2 height 14
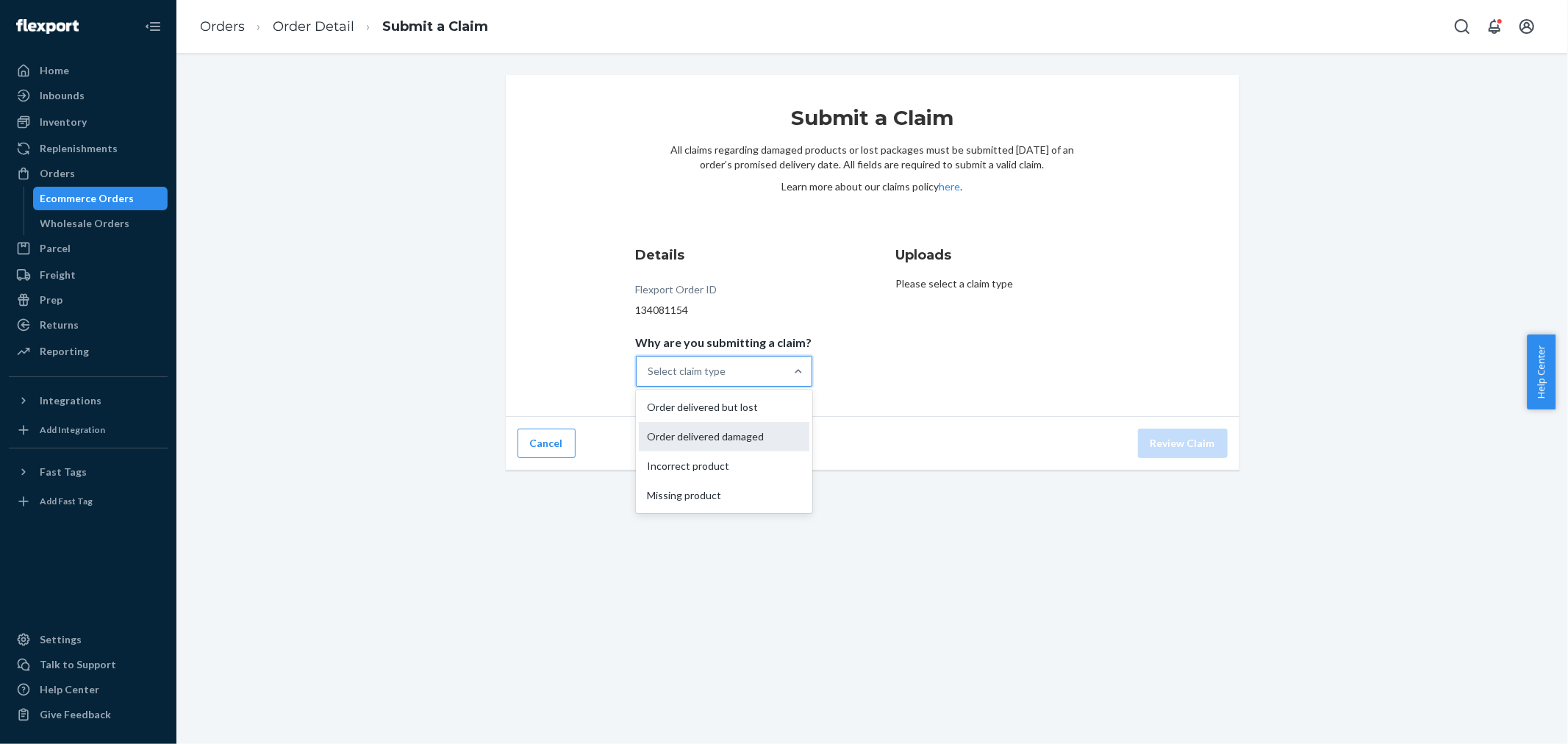
click at [744, 443] on div "Order delivered damaged" at bounding box center [724, 436] width 171 height 30
click at [650, 378] on input "Why are you submitting a claim? option Order delivered damaged focused, 2 of 4.…" at bounding box center [649, 371] width 2 height 14
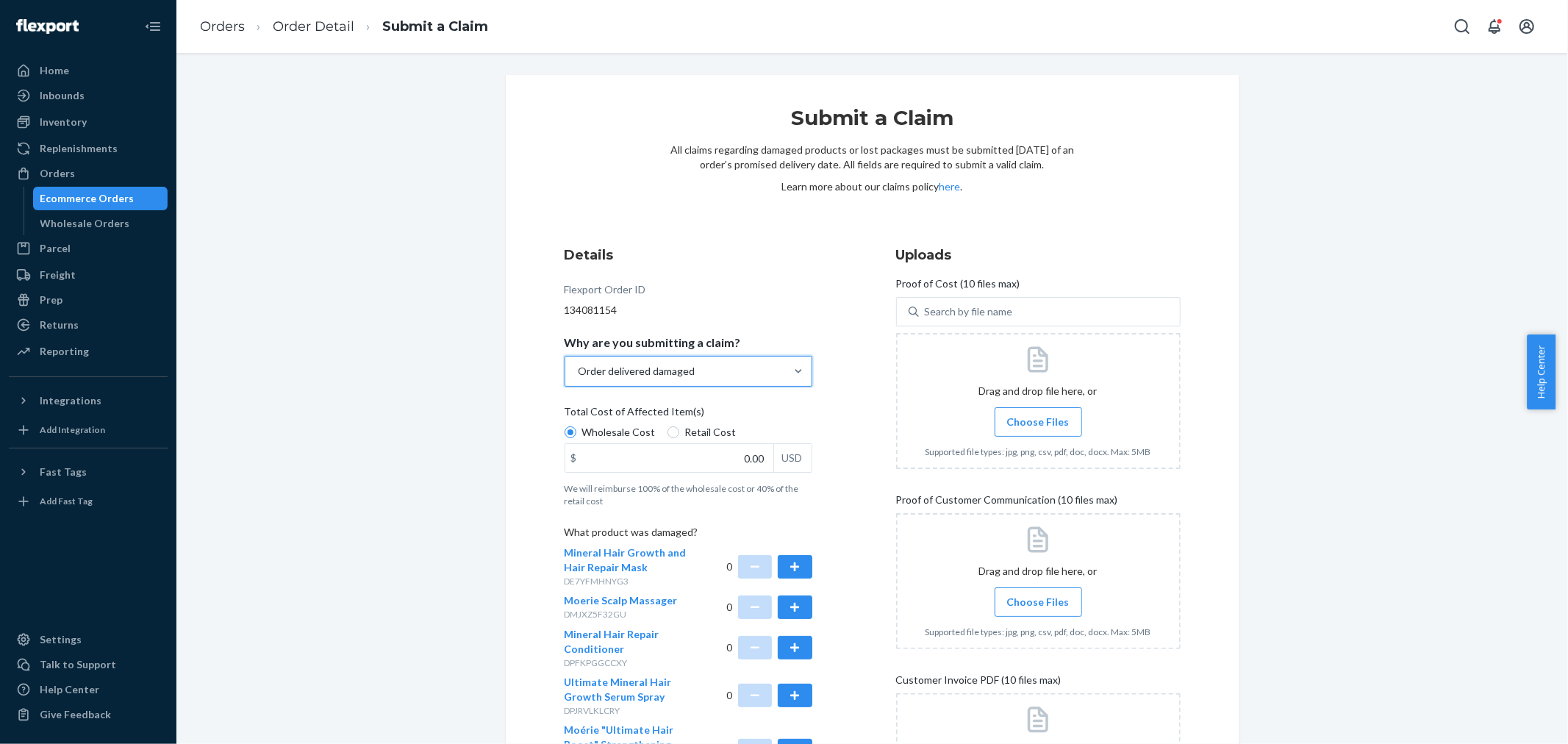
click at [704, 429] on span "Retail Cost" at bounding box center [710, 432] width 52 height 14
click at [679, 429] on input "Retail Cost" at bounding box center [673, 433] width 12 height 12
radio input "true"
radio input "false"
click at [703, 458] on input "0.00" at bounding box center [669, 457] width 208 height 28
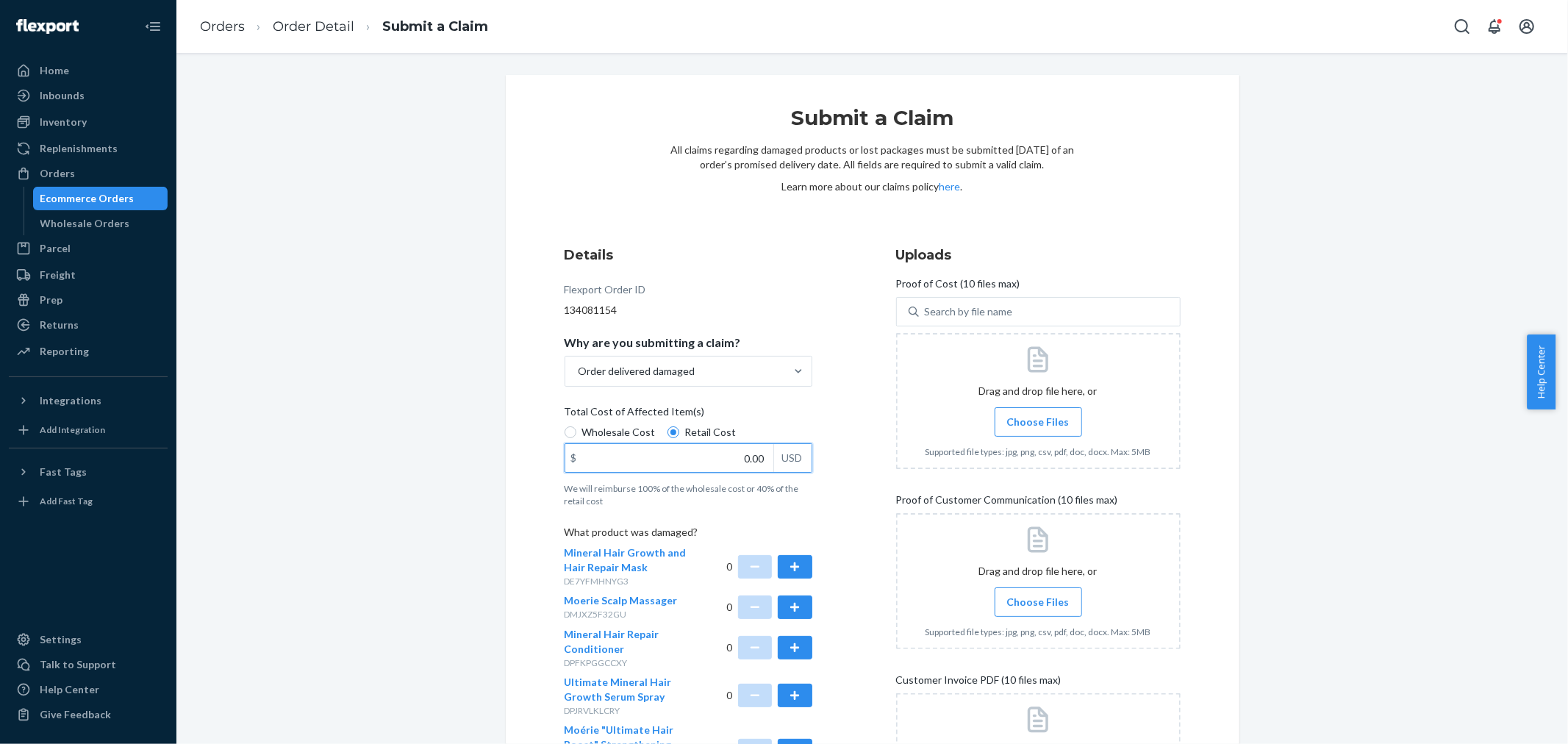
click at [703, 458] on input "0.00" at bounding box center [669, 457] width 208 height 28
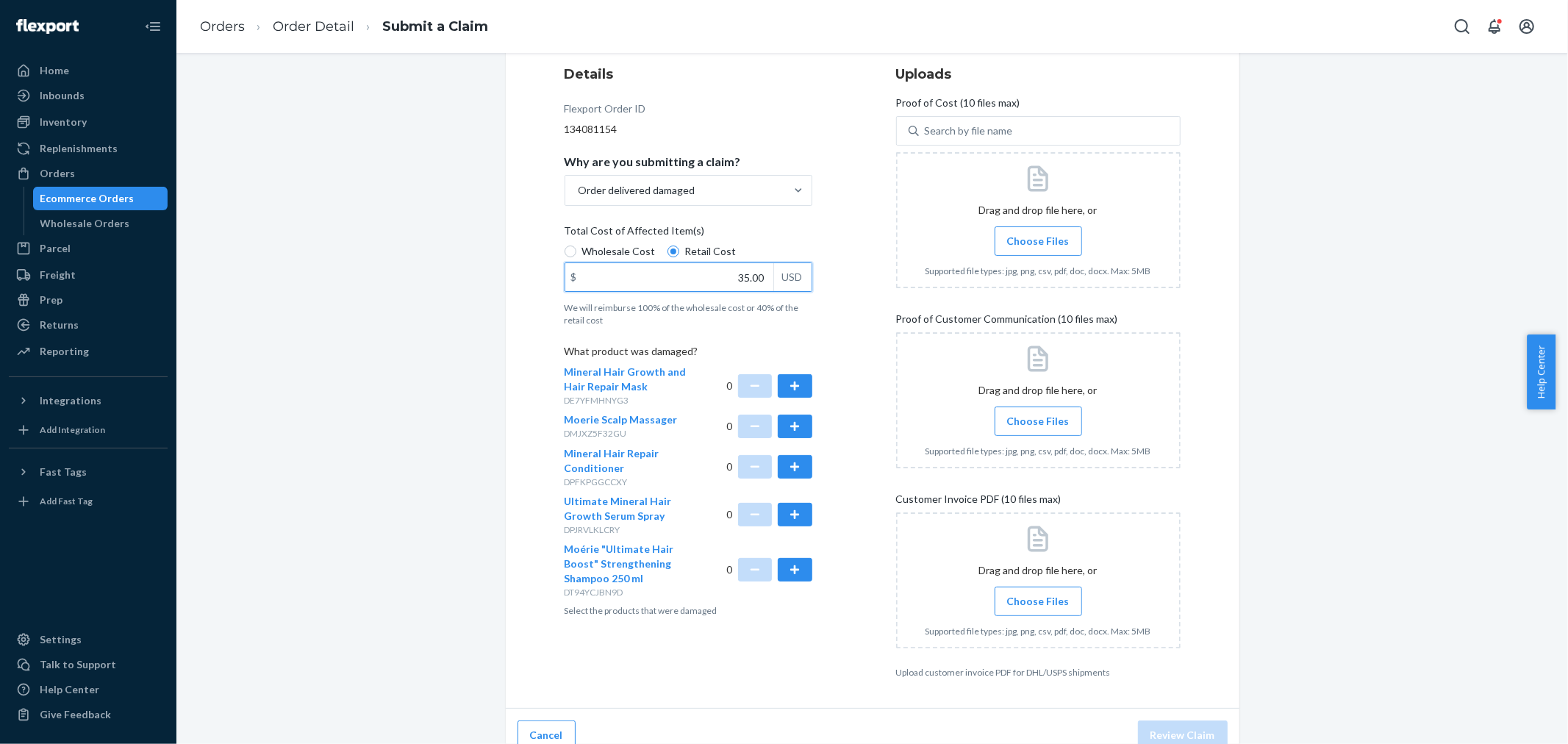
scroll to position [199, 0]
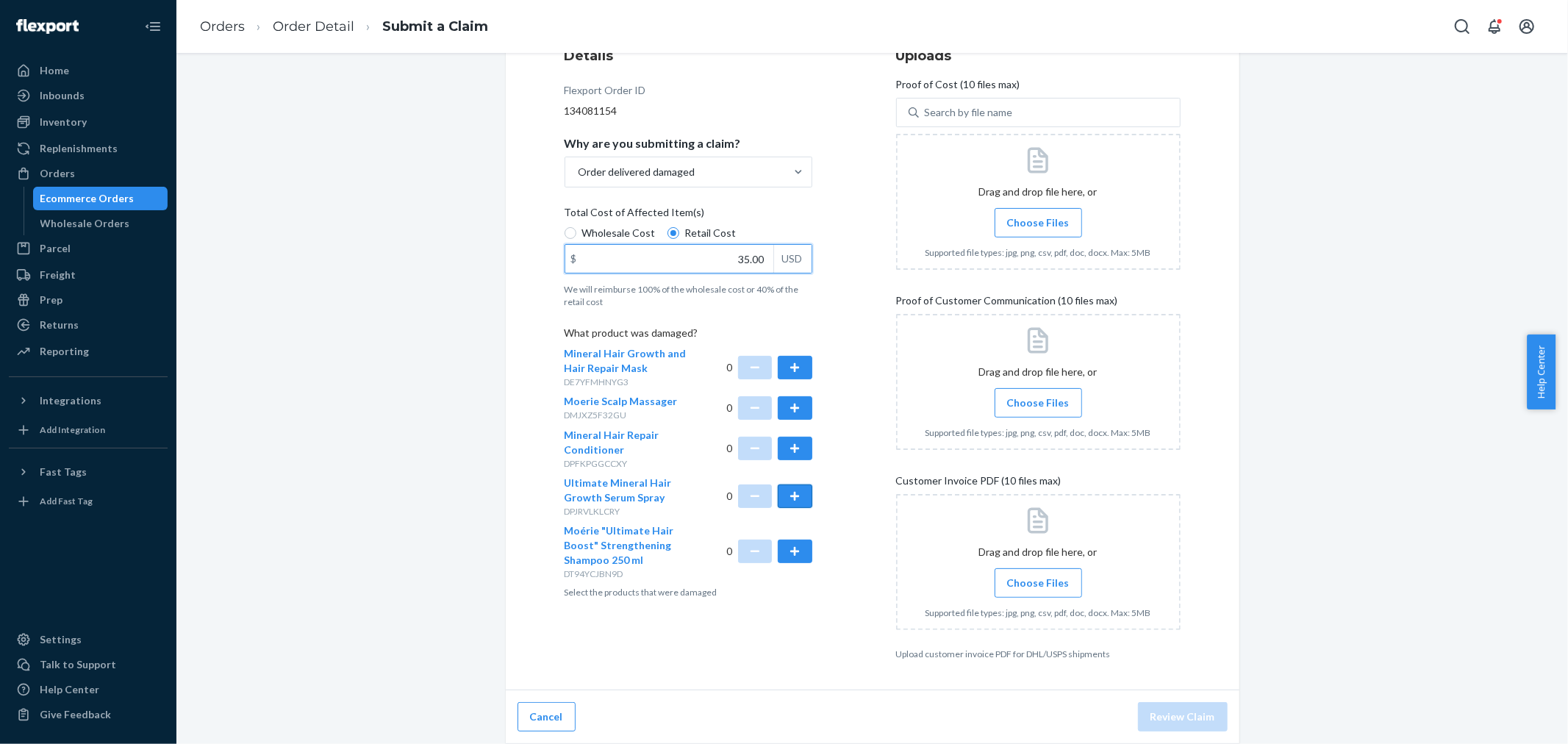
type input "35.00"
click at [790, 496] on button "button" at bounding box center [795, 497] width 34 height 24
click at [1026, 224] on span "Choose Files" at bounding box center [1039, 222] width 63 height 14
click at [1038, 224] on input "Choose Files" at bounding box center [1038, 223] width 1 height 16
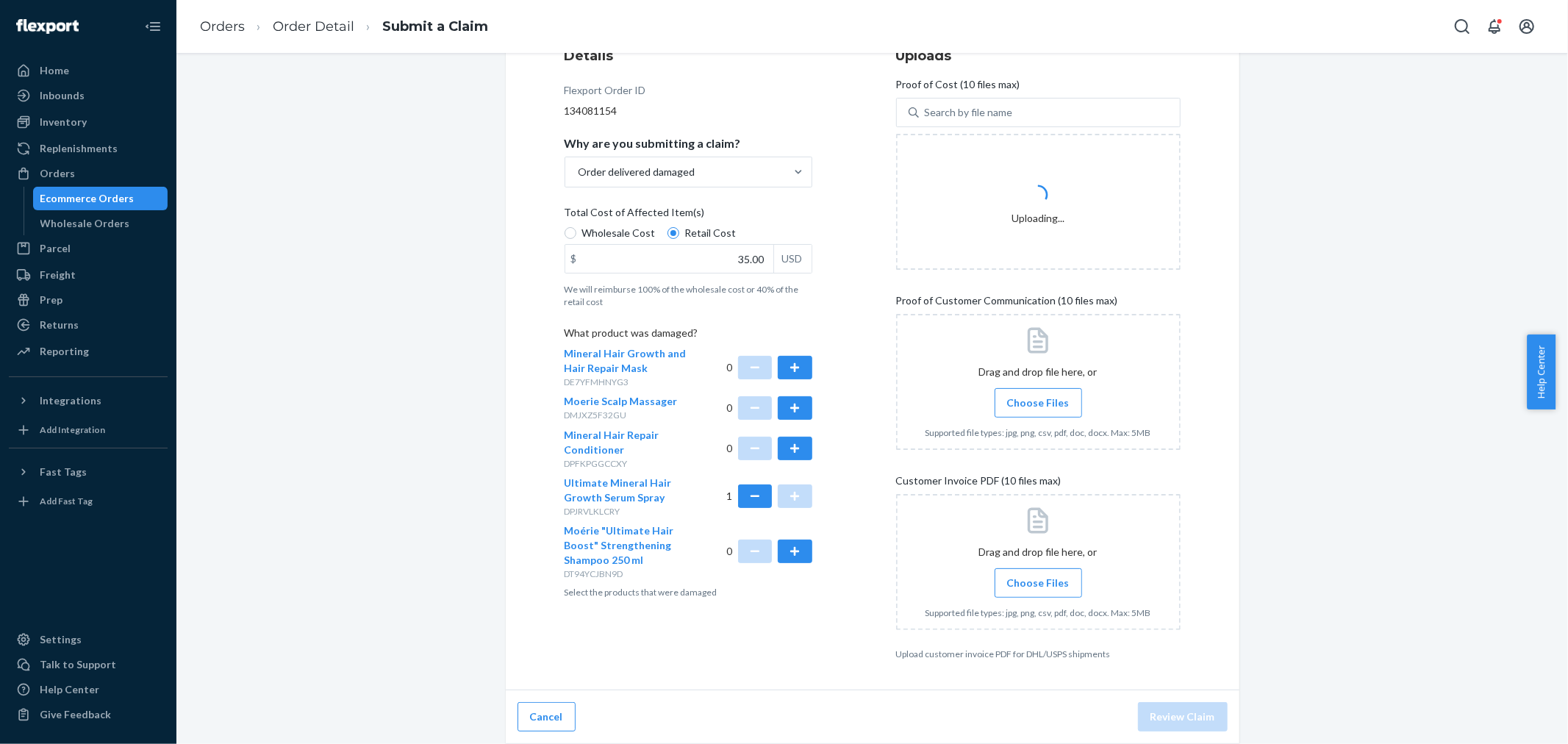
click at [1010, 395] on span "Choose Files" at bounding box center [1039, 402] width 63 height 14
click at [1038, 395] on input "Choose Files" at bounding box center [1038, 402] width 1 height 16
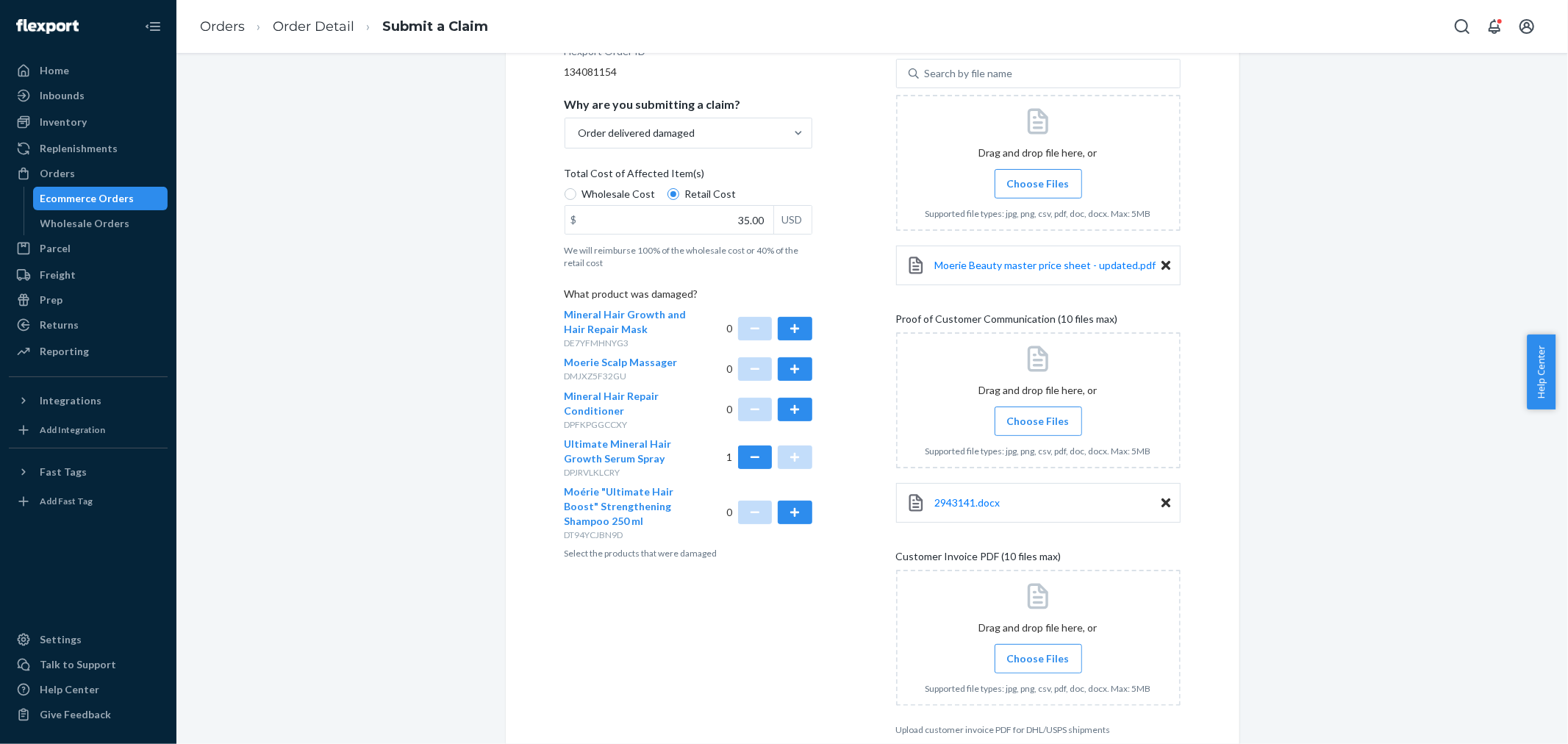
scroll to position [314, 0]
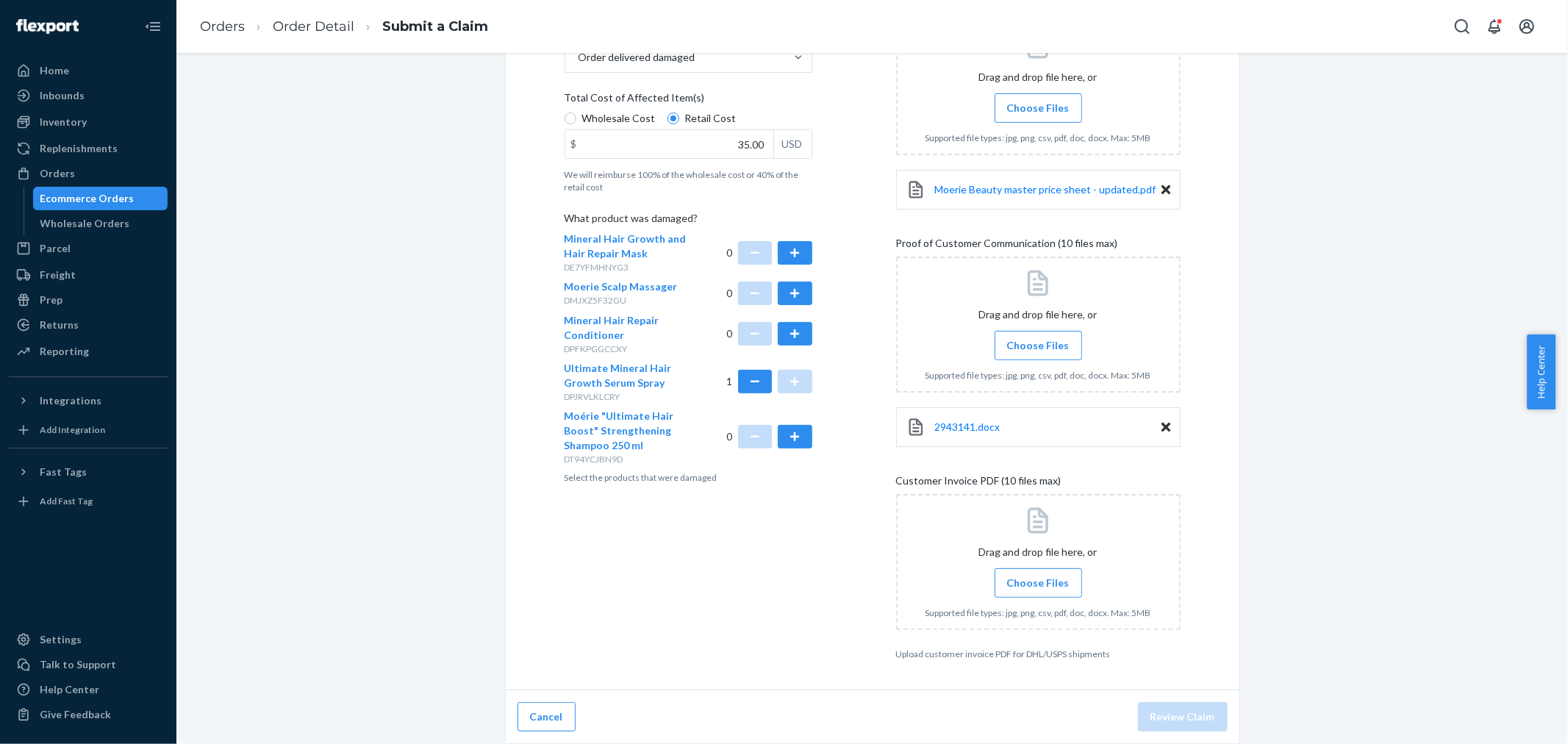
click at [1016, 590] on span "Choose Files" at bounding box center [1039, 582] width 63 height 14
click at [1038, 590] on input "Choose Files" at bounding box center [1038, 582] width 1 height 16
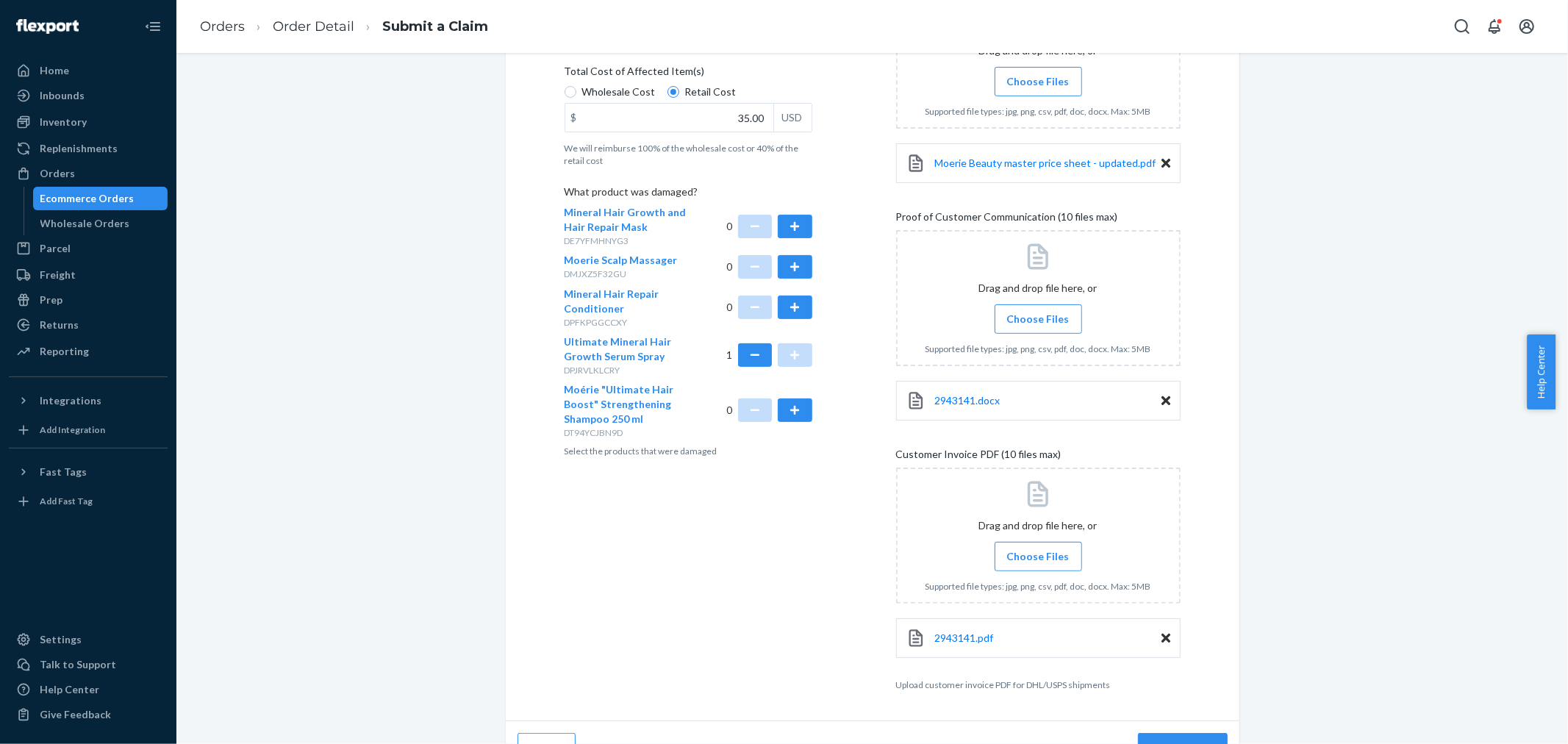
scroll to position [372, 0]
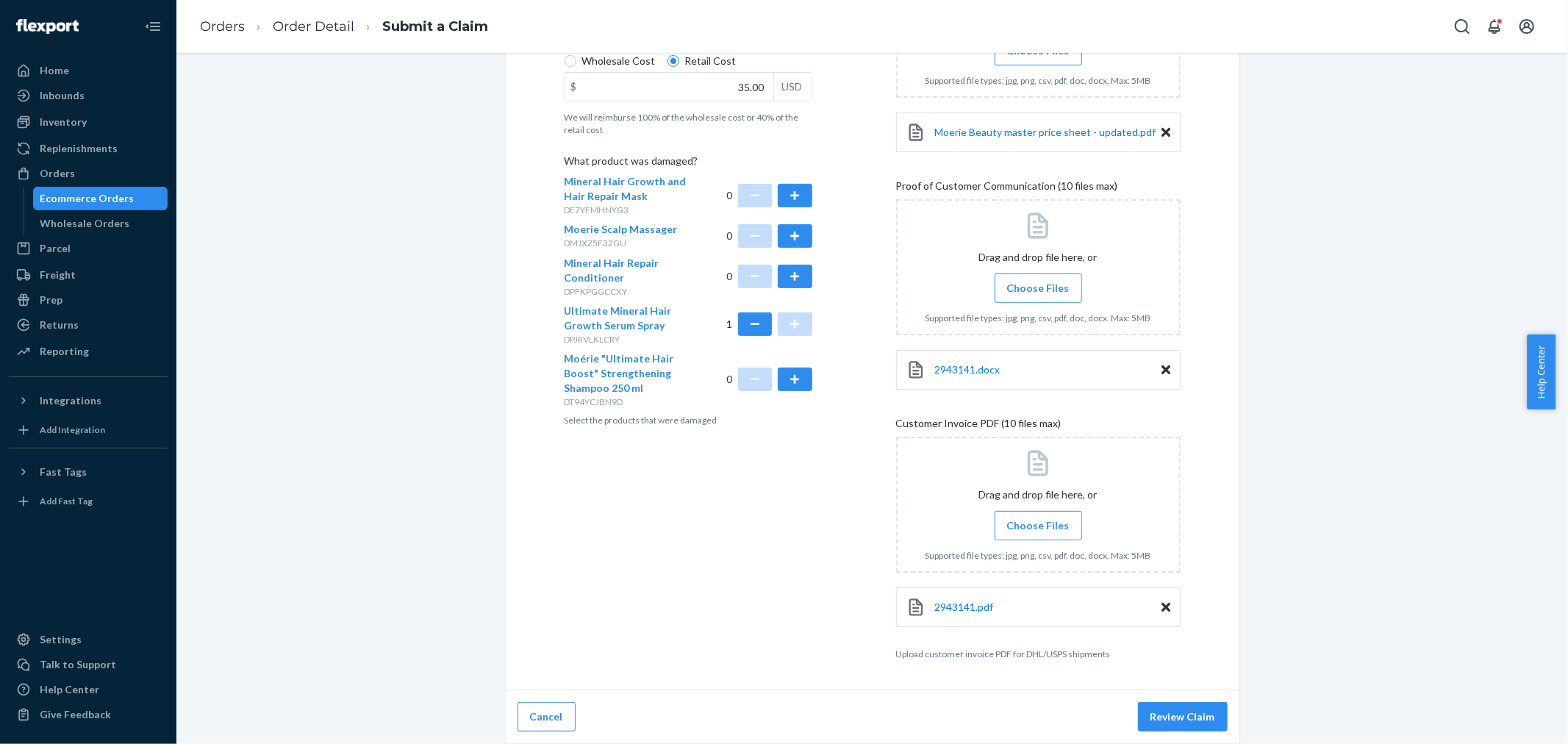
click at [1191, 711] on button "Review Claim" at bounding box center [1183, 717] width 90 height 30
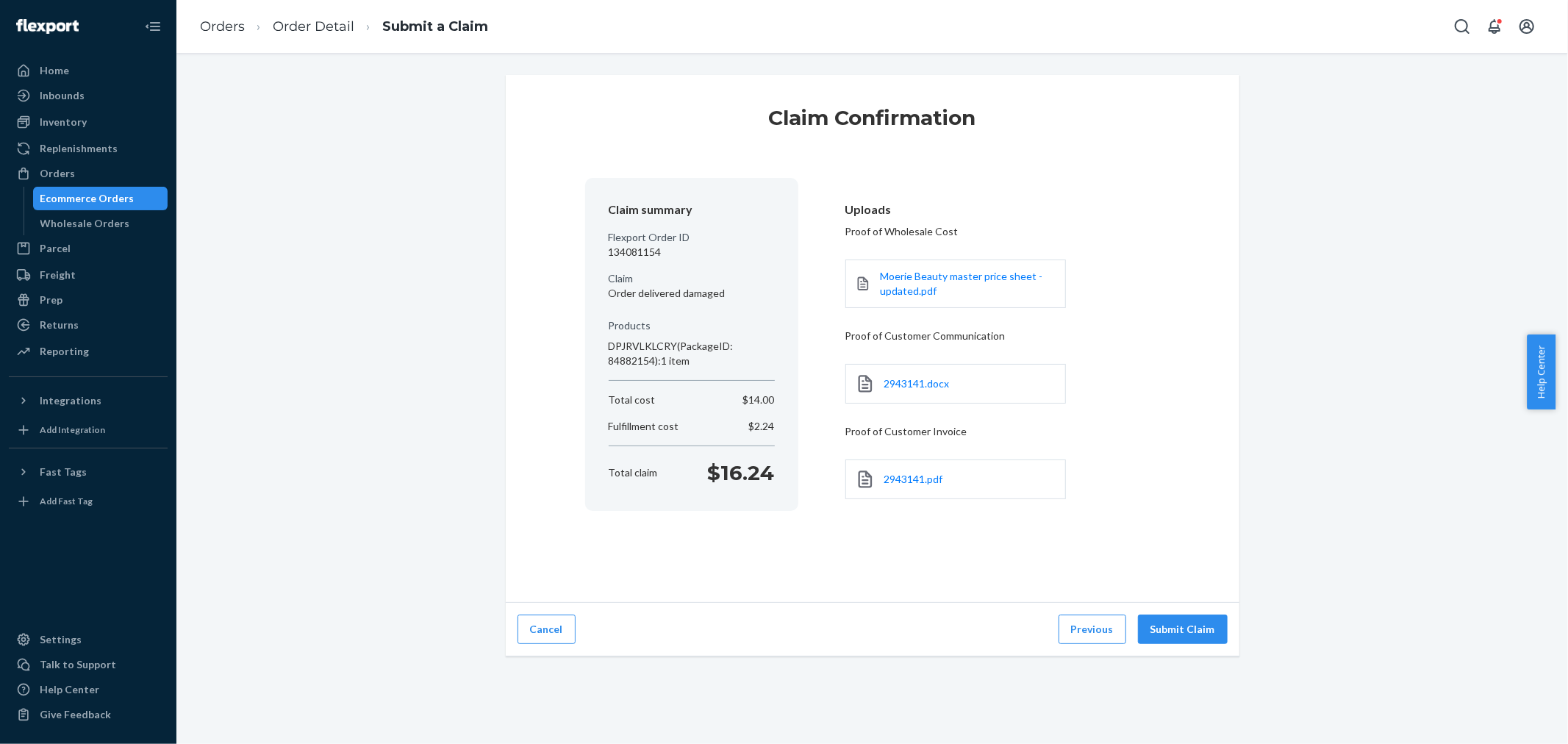
scroll to position [0, 0]
click at [1206, 645] on div "Cancel Previous Submit Claim" at bounding box center [872, 629] width 733 height 54
click at [1206, 628] on button "Submit Claim" at bounding box center [1183, 629] width 90 height 30
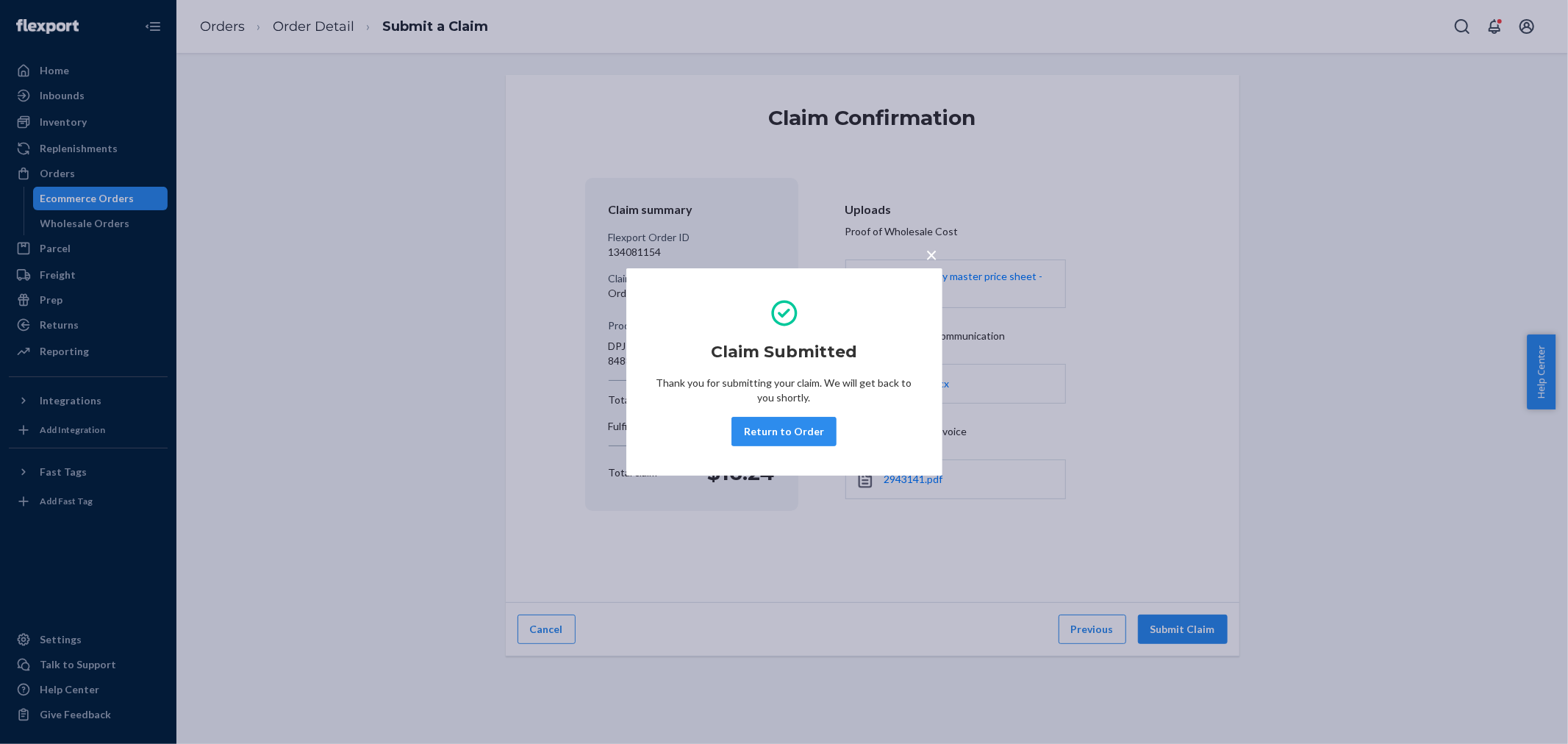
click at [934, 258] on span "×" at bounding box center [932, 254] width 12 height 25
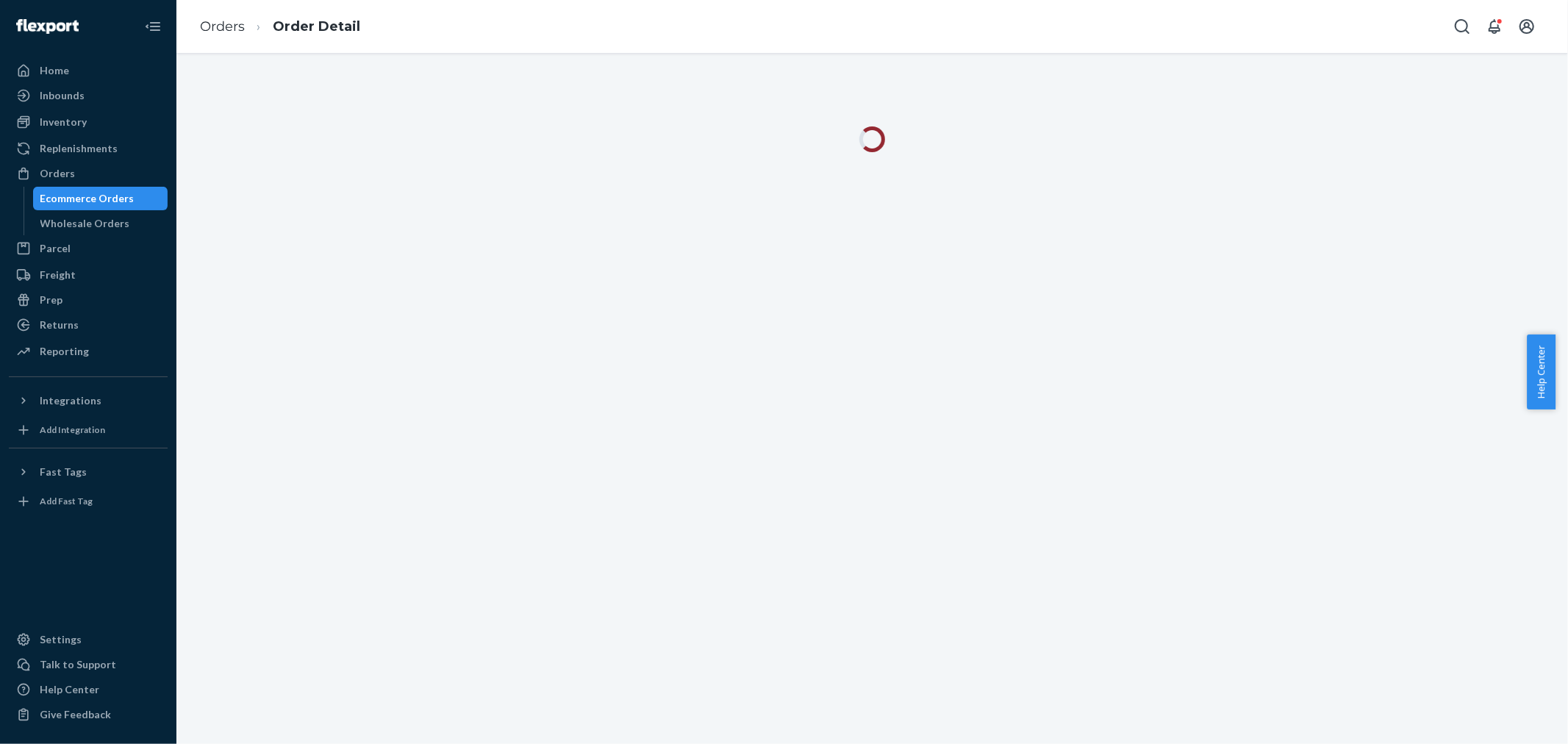
drag, startPoint x: 64, startPoint y: 179, endPoint x: 107, endPoint y: 108, distance: 83.0
click at [64, 179] on div "Orders" at bounding box center [58, 173] width 36 height 14
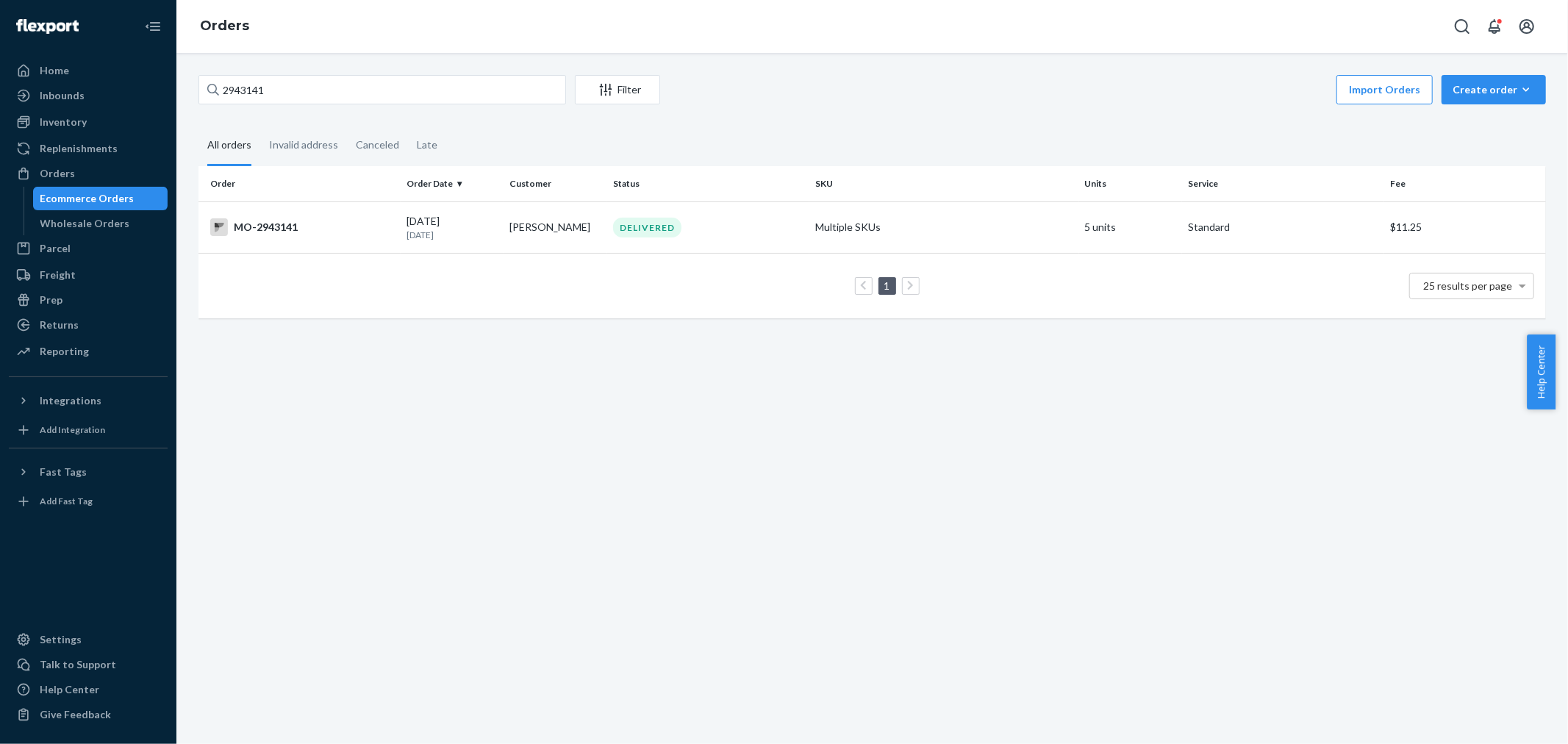
drag, startPoint x: 863, startPoint y: 586, endPoint x: 967, endPoint y: 612, distance: 107.2
click at [863, 586] on div "2943141 Filter Import Orders Create order Ecommerce order Removal order All ord…" at bounding box center [872, 398] width 1391 height 691
